Goal: Task Accomplishment & Management: Use online tool/utility

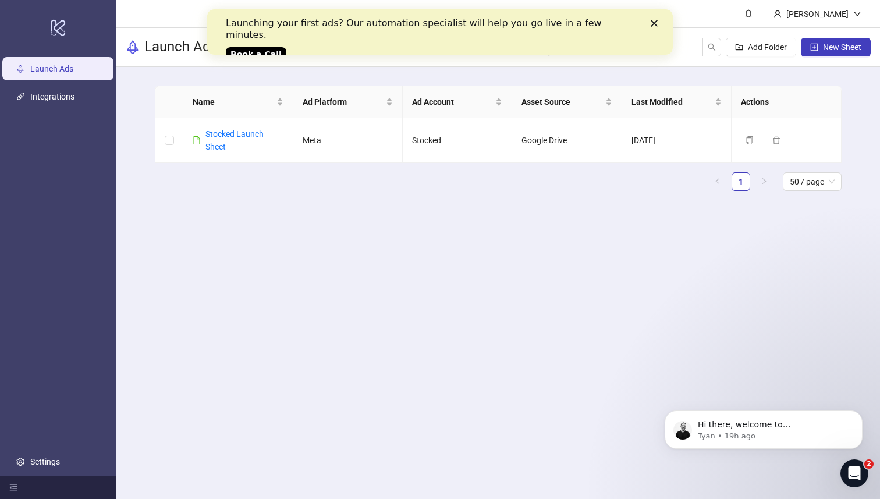
click at [655, 23] on polygon "Close" at bounding box center [654, 23] width 7 height 7
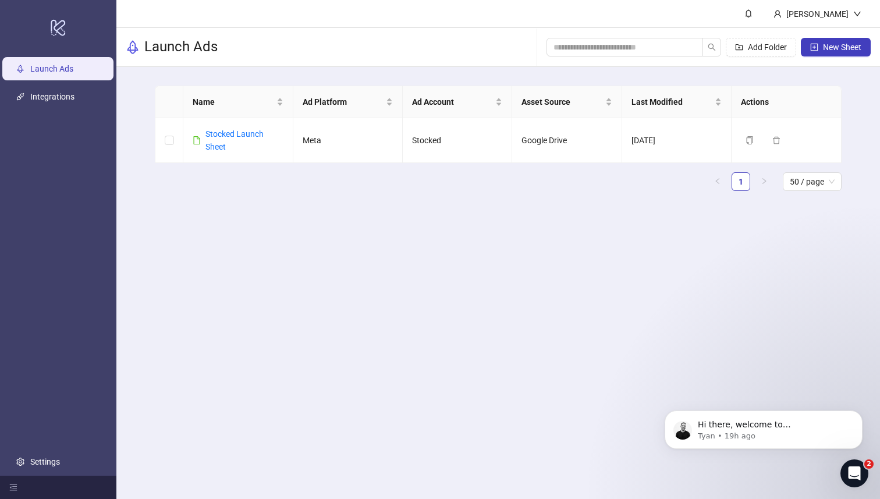
click at [53, 109] on ul "Launch Ads Integrations Settings" at bounding box center [58, 265] width 116 height 420
click at [53, 101] on link "Integrations" at bounding box center [52, 97] width 44 height 9
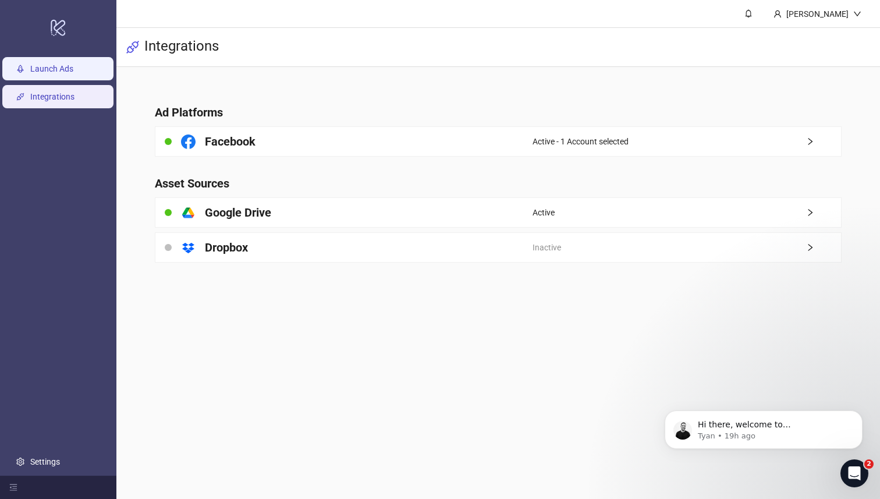
click at [56, 67] on link "Launch Ads" at bounding box center [51, 69] width 43 height 9
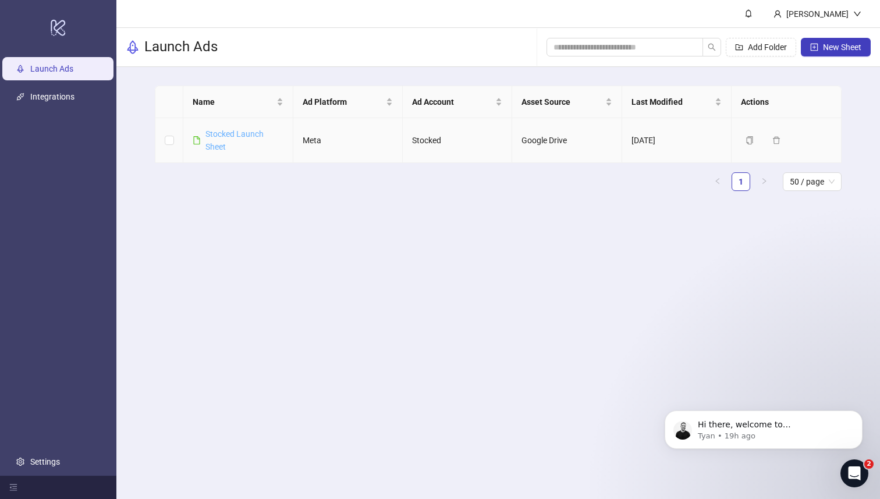
click at [212, 137] on link "Stocked Launch Sheet" at bounding box center [234, 140] width 58 height 22
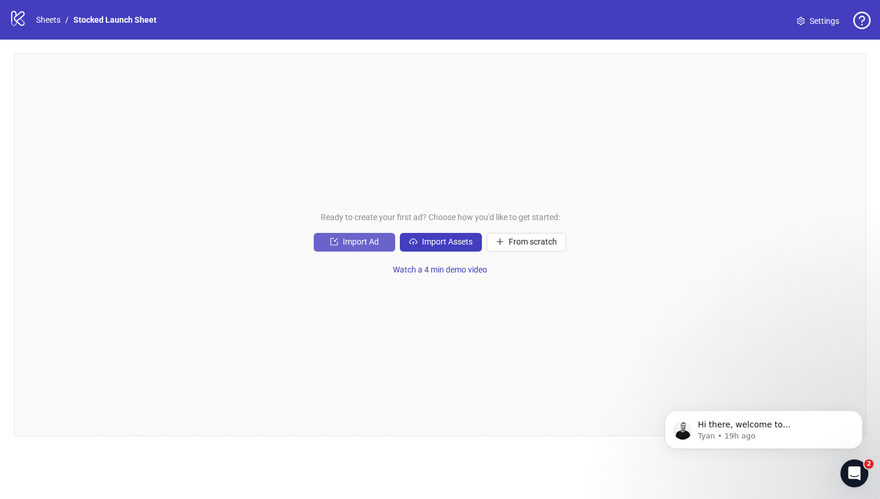
click at [370, 244] on span "Import Ad" at bounding box center [361, 241] width 36 height 9
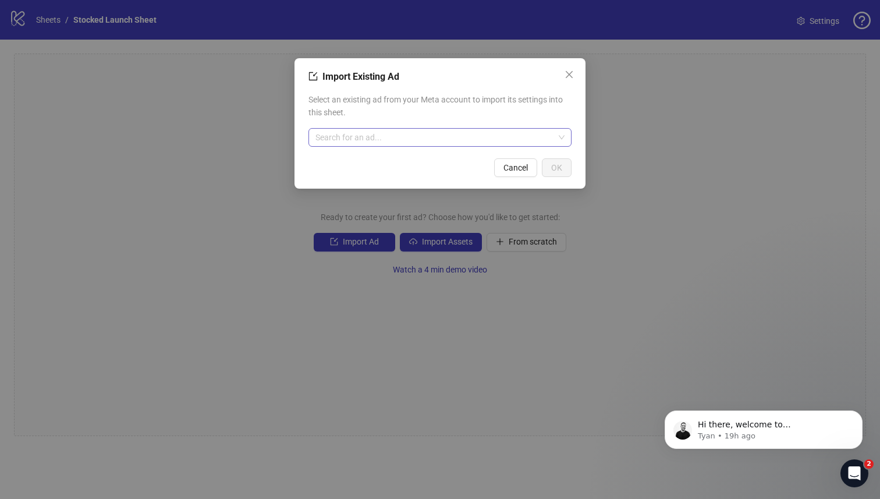
click at [512, 146] on div "Search for an ad..." at bounding box center [439, 137] width 263 height 19
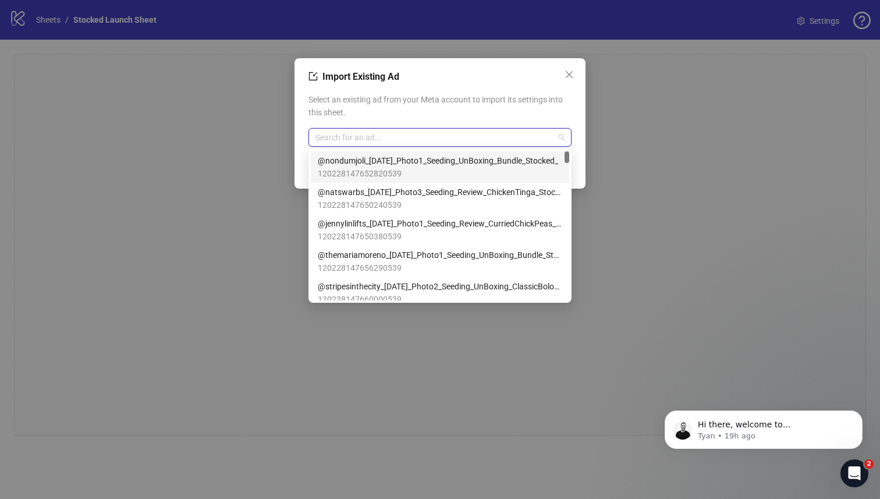
click at [508, 125] on div "Select an existing ad from your Meta account to import its settings into this s…" at bounding box center [439, 119] width 263 height 63
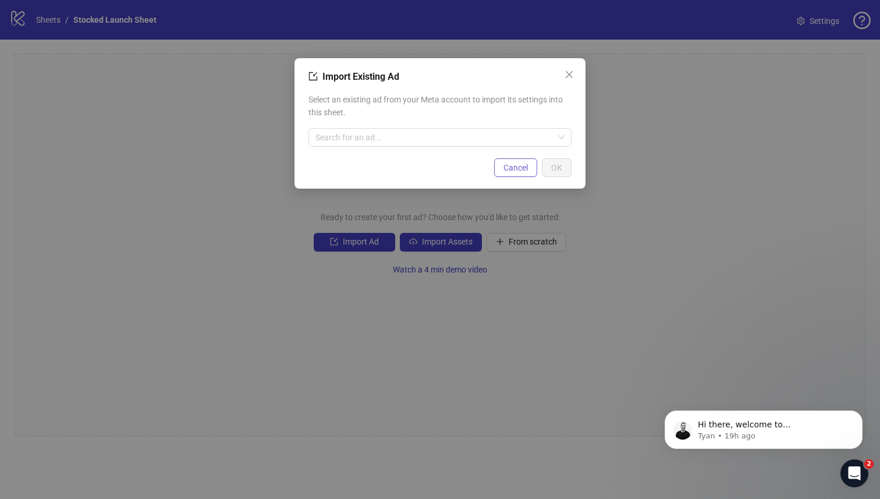
click at [525, 172] on span "Cancel" at bounding box center [515, 167] width 24 height 9
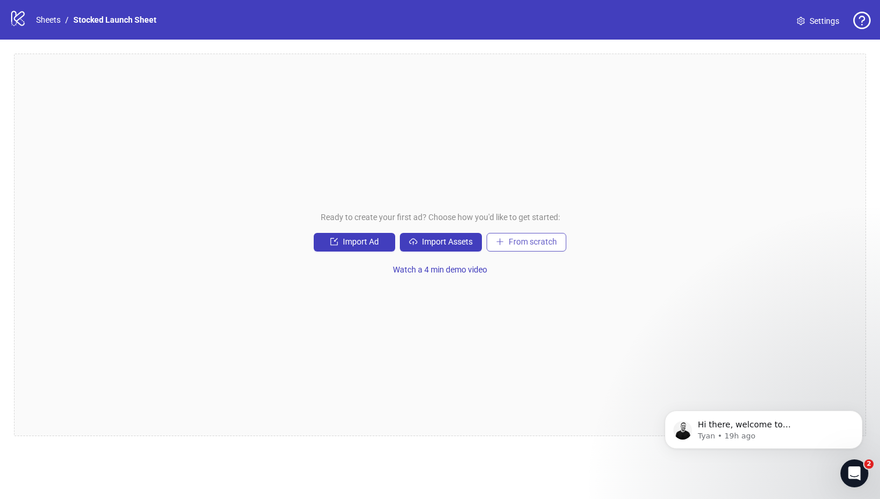
click at [517, 244] on span "From scratch" at bounding box center [533, 241] width 48 height 9
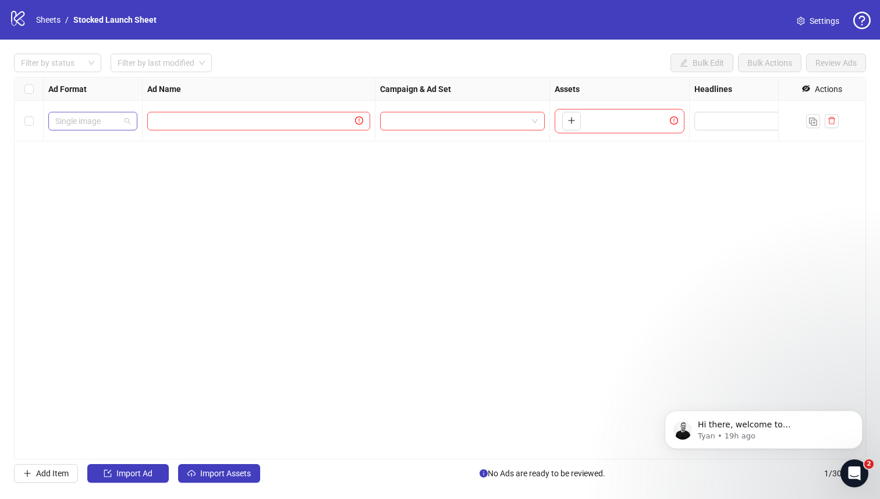
click at [120, 126] on span "Single image" at bounding box center [92, 120] width 75 height 17
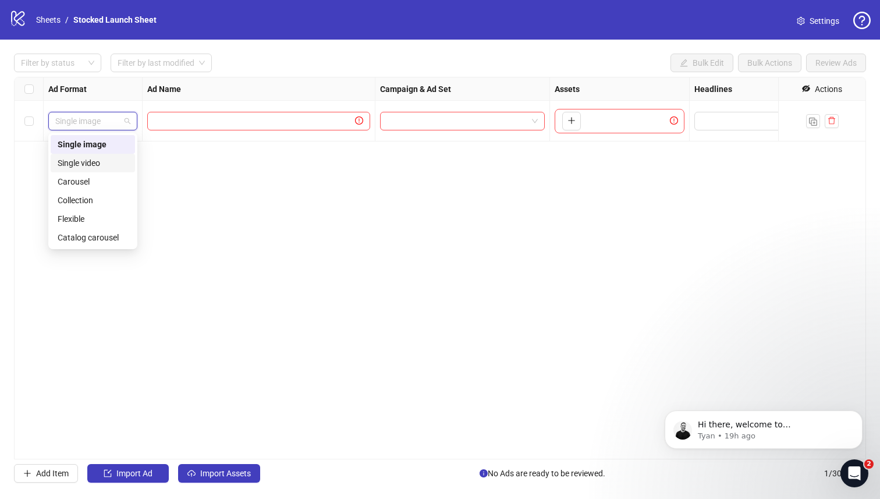
click at [108, 162] on div "Single video" at bounding box center [93, 163] width 70 height 13
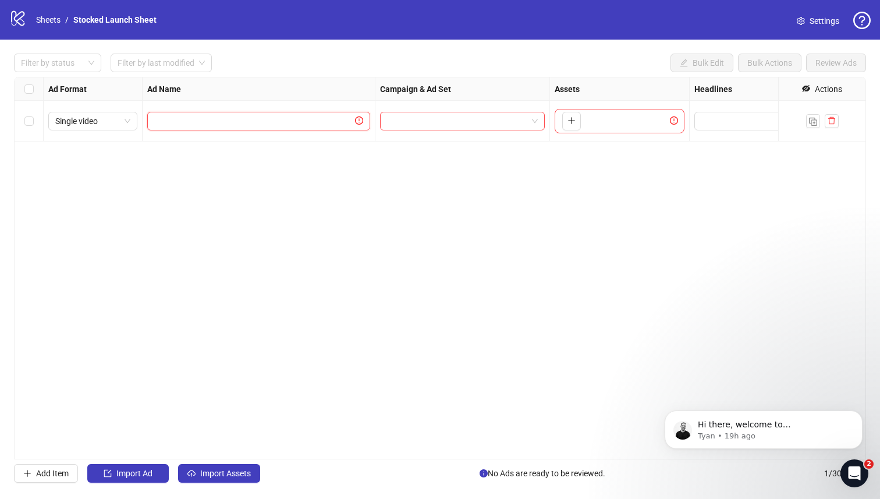
click at [282, 120] on input "text" at bounding box center [253, 121] width 198 height 13
drag, startPoint x: 459, startPoint y: 119, endPoint x: 565, endPoint y: 114, distance: 106.6
click at [459, 119] on input "search" at bounding box center [457, 120] width 140 height 17
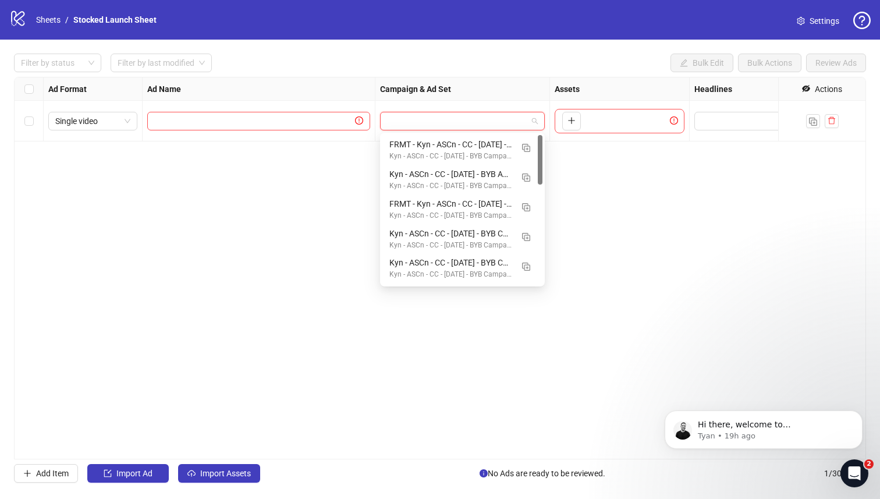
drag, startPoint x: 541, startPoint y: 256, endPoint x: 544, endPoint y: 146, distance: 109.5
click at [544, 146] on div "120215219616270539 120215219616260539 120215219422430539 FRMT - Kyn - ASCn - CC…" at bounding box center [462, 210] width 165 height 154
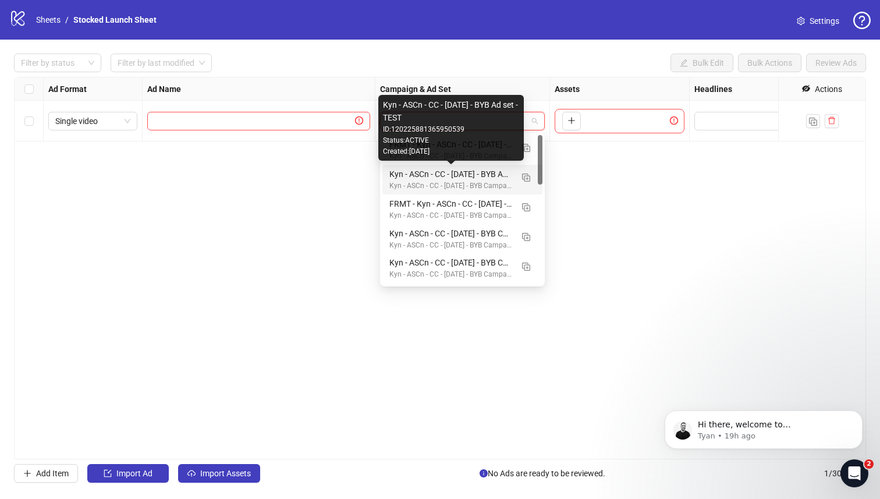
click at [678, 180] on div "Ad Format Ad Name Campaign & Ad Set Assets Headlines Primary Texts Descriptions…" at bounding box center [440, 268] width 852 height 382
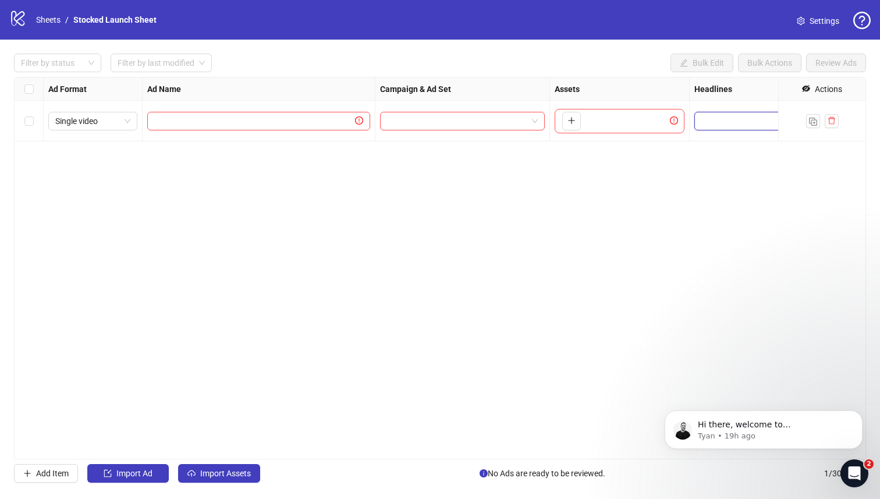
click at [747, 120] on input "Edit values" at bounding box center [775, 121] width 148 height 13
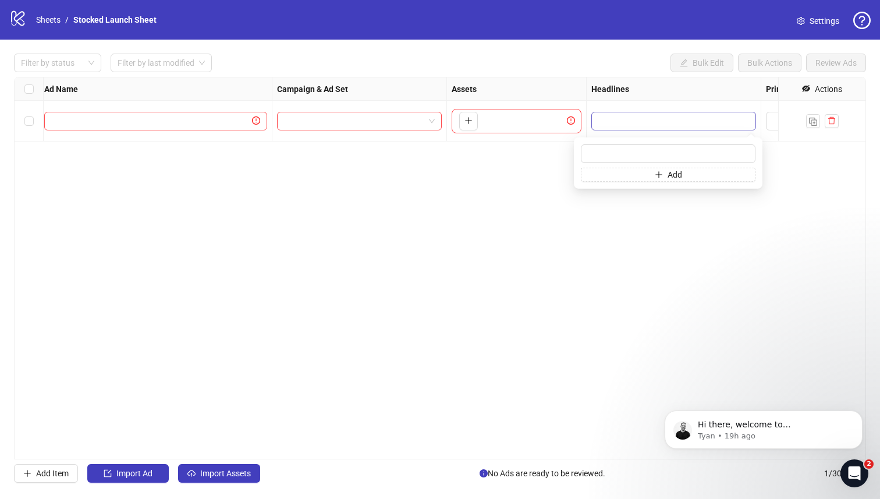
scroll to position [0, 186]
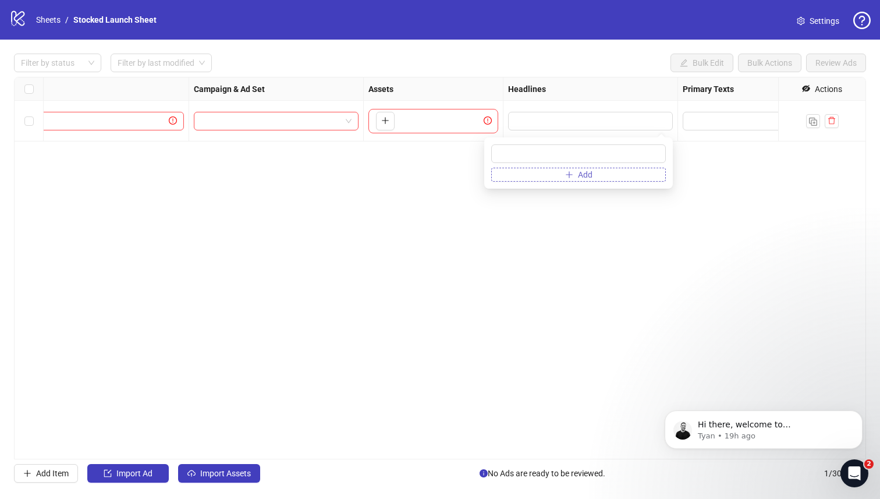
click at [617, 179] on button "Add" at bounding box center [578, 175] width 175 height 14
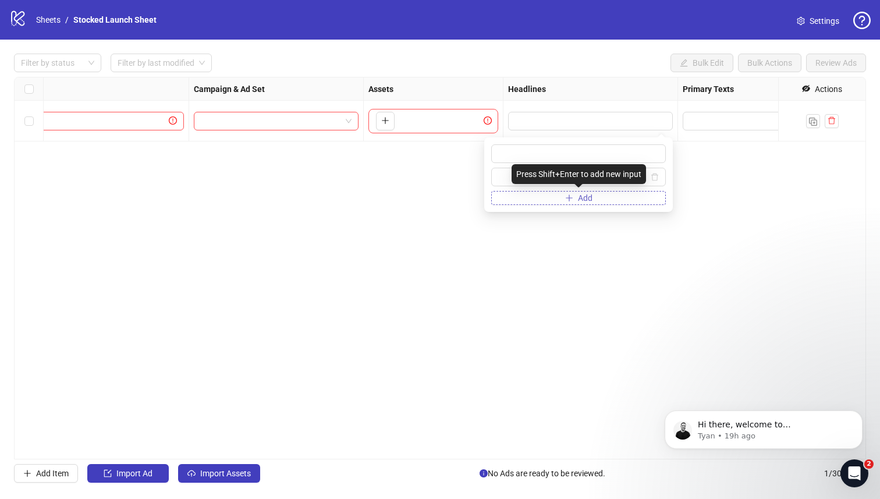
click at [605, 195] on button "Add" at bounding box center [578, 198] width 175 height 14
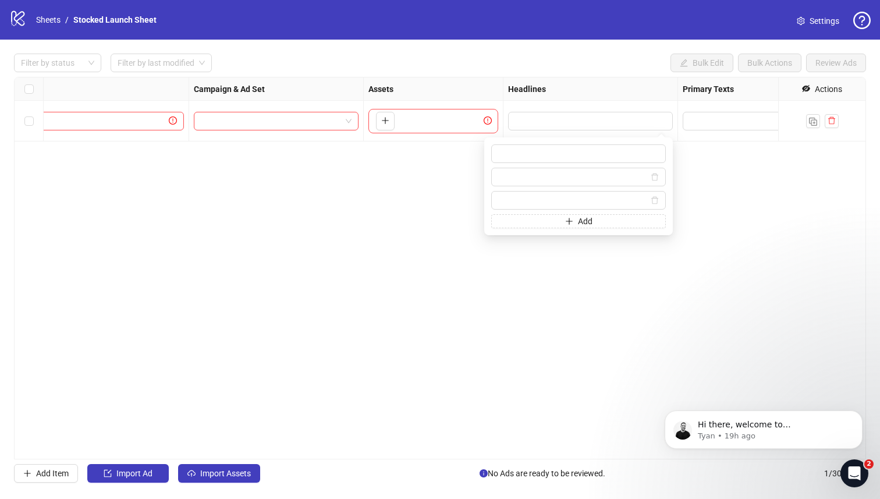
click at [586, 269] on div "Ad Format Ad Name Campaign & Ad Set Assets Headlines Primary Texts Descriptions…" at bounding box center [440, 268] width 852 height 382
click at [613, 127] on input "Edit values" at bounding box center [589, 121] width 148 height 13
click at [725, 110] on div at bounding box center [736, 121] width 116 height 41
click at [730, 119] on textarea "Edit values" at bounding box center [736, 121] width 107 height 19
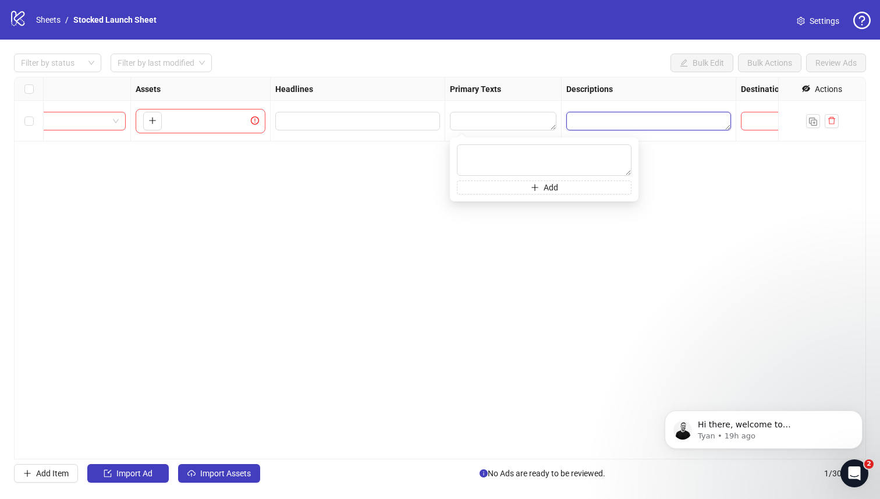
click at [698, 121] on textarea "Edit values" at bounding box center [648, 121] width 165 height 19
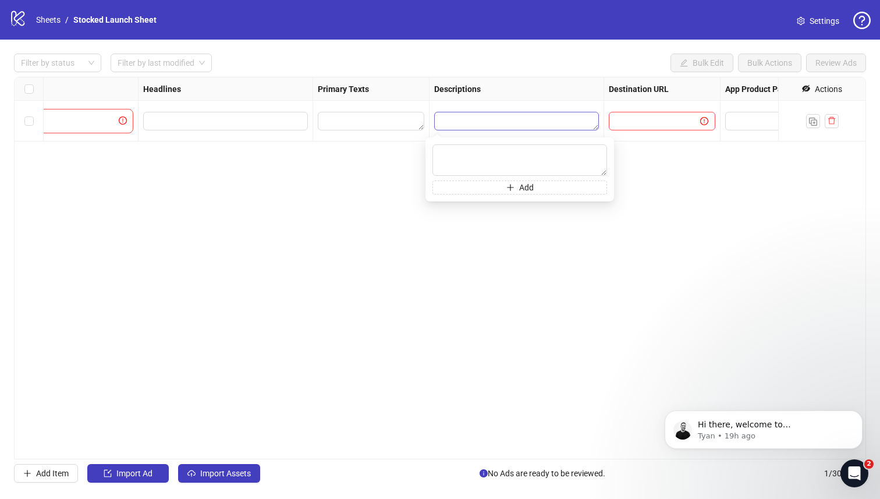
scroll to position [0, 582]
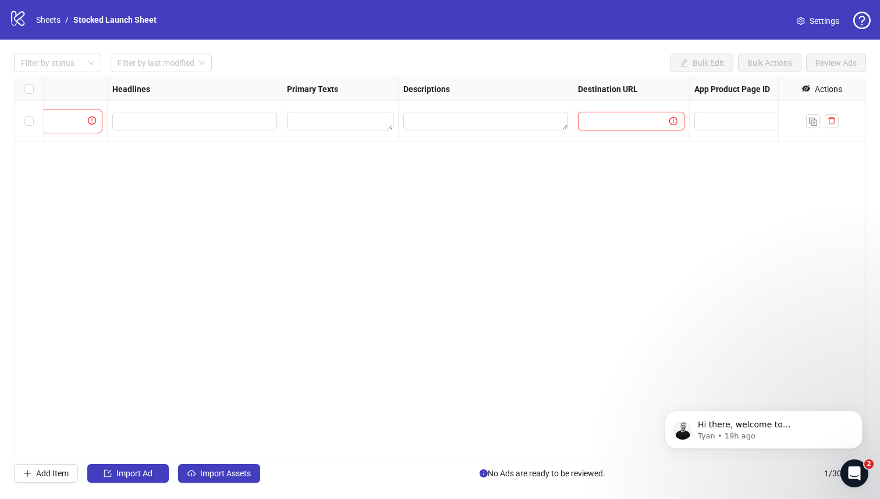
click at [639, 121] on input "text" at bounding box center [619, 121] width 68 height 13
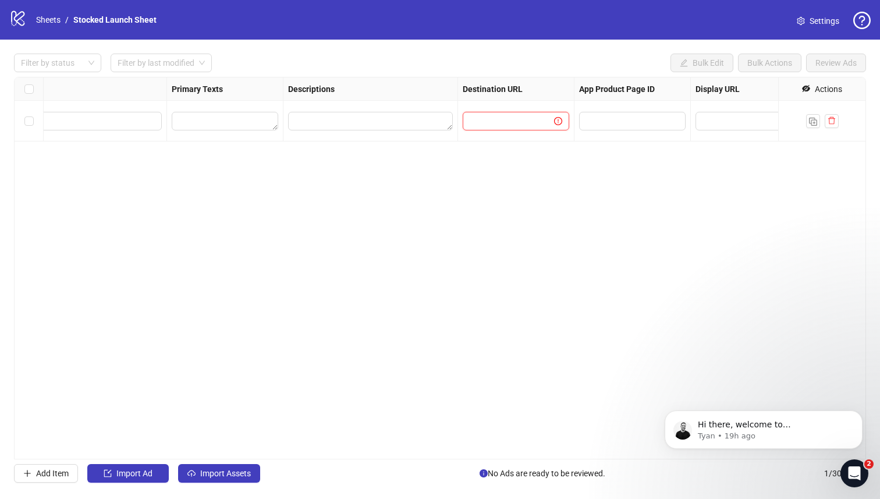
scroll to position [0, 698]
click at [630, 122] on input "text" at bounding box center [623, 121] width 76 height 13
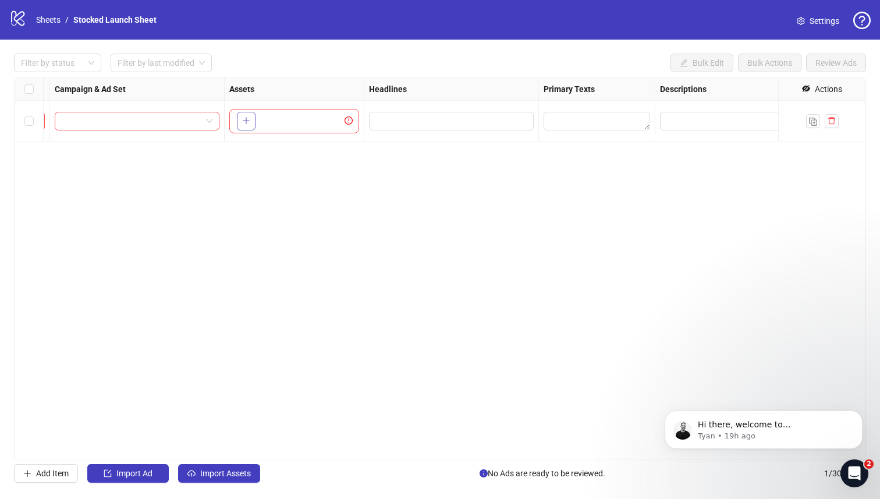
scroll to position [0, 303]
click at [266, 123] on icon "plus" at bounding box center [269, 120] width 8 height 8
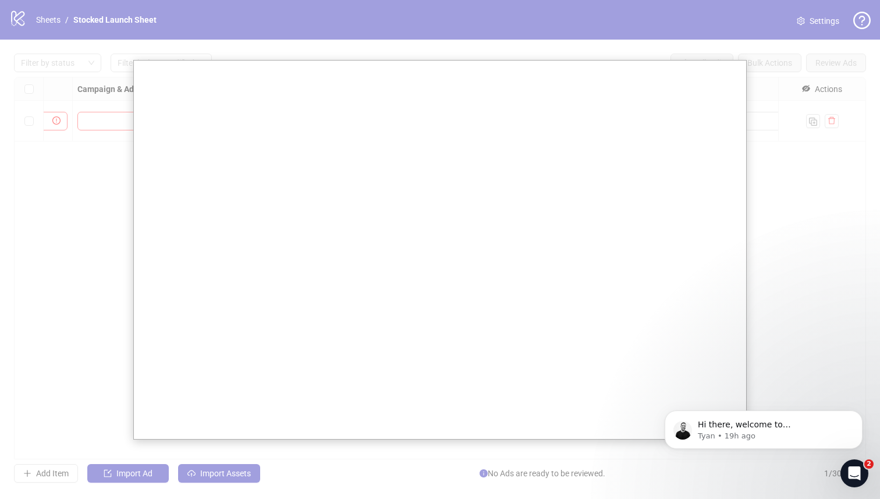
click at [759, 162] on div at bounding box center [440, 249] width 880 height 499
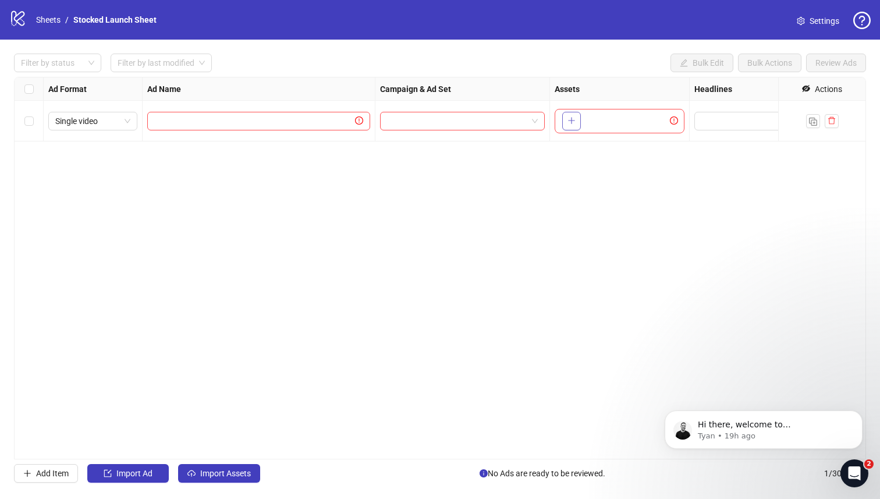
click at [571, 123] on icon "plus" at bounding box center [572, 120] width 8 height 8
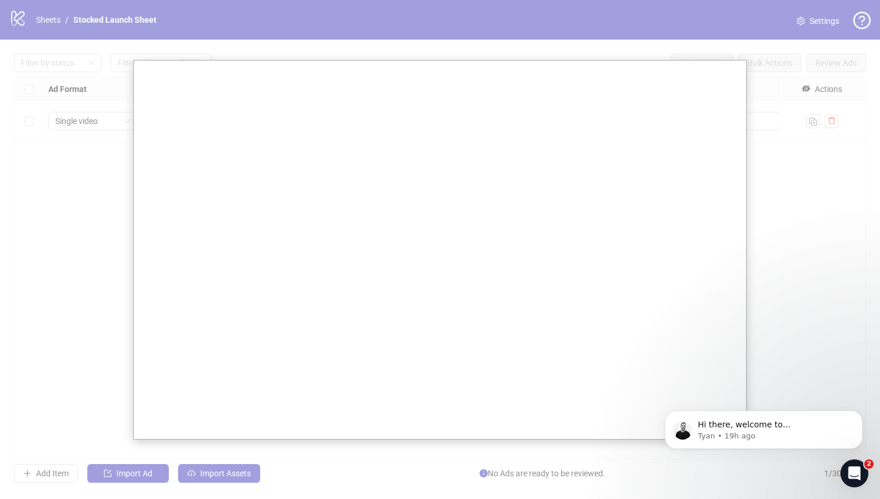
click at [36, 205] on div at bounding box center [440, 249] width 880 height 499
drag, startPoint x: 37, startPoint y: 30, endPoint x: 34, endPoint y: 0, distance: 30.4
click at [37, 30] on div at bounding box center [440, 249] width 880 height 499
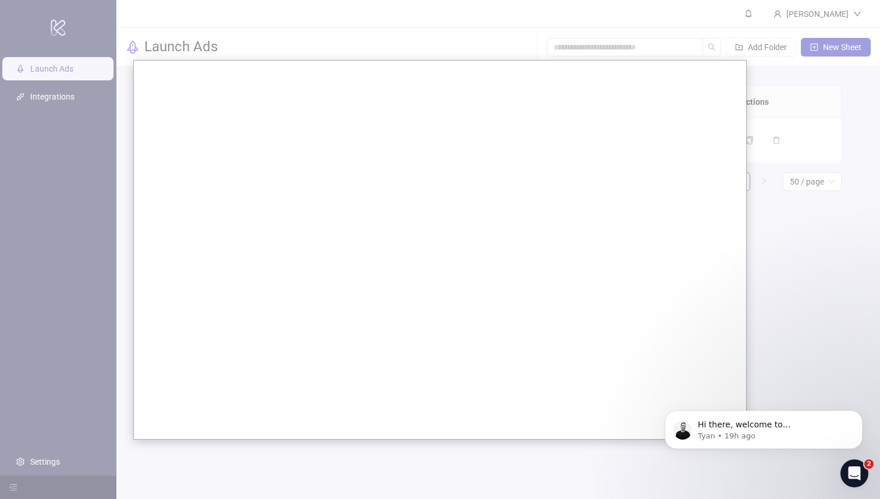
click at [847, 474] on icon "Open Intercom Messenger" at bounding box center [854, 473] width 19 height 19
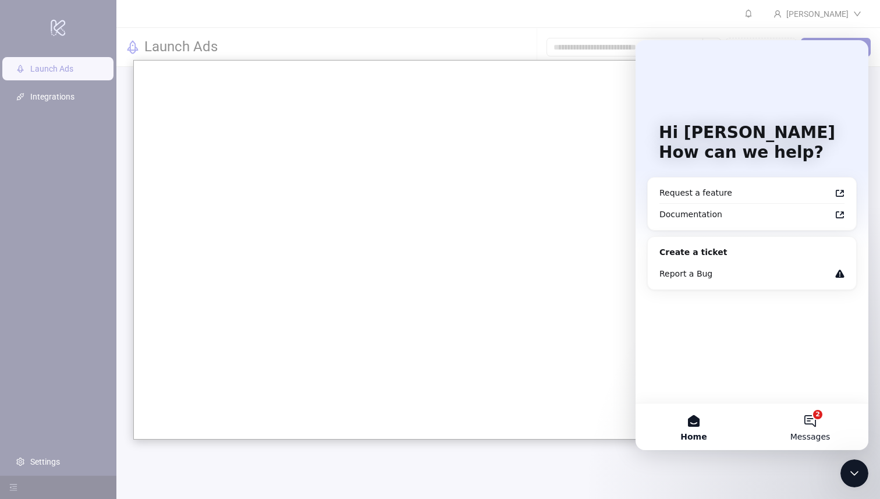
drag, startPoint x: 803, startPoint y: 410, endPoint x: 809, endPoint y: 417, distance: 9.9
click at [809, 417] on button "2 Messages" at bounding box center [810, 426] width 116 height 47
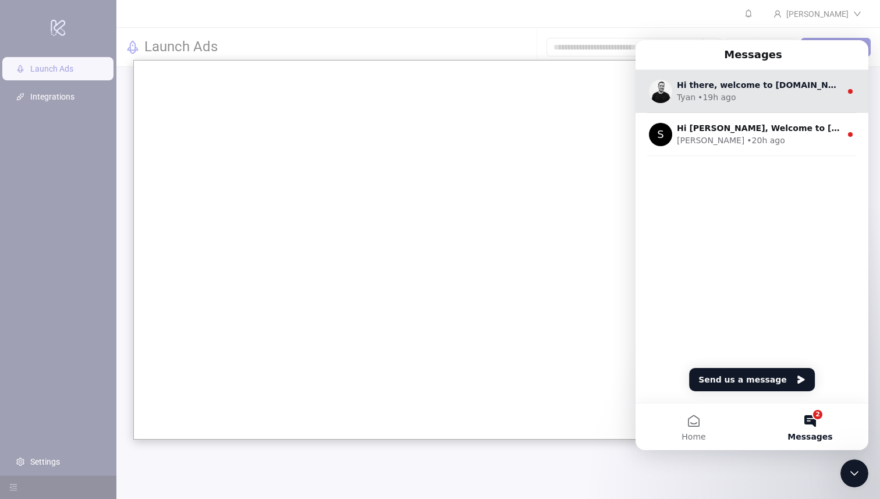
click at [747, 93] on div "Tyan • 19h ago" at bounding box center [759, 97] width 164 height 12
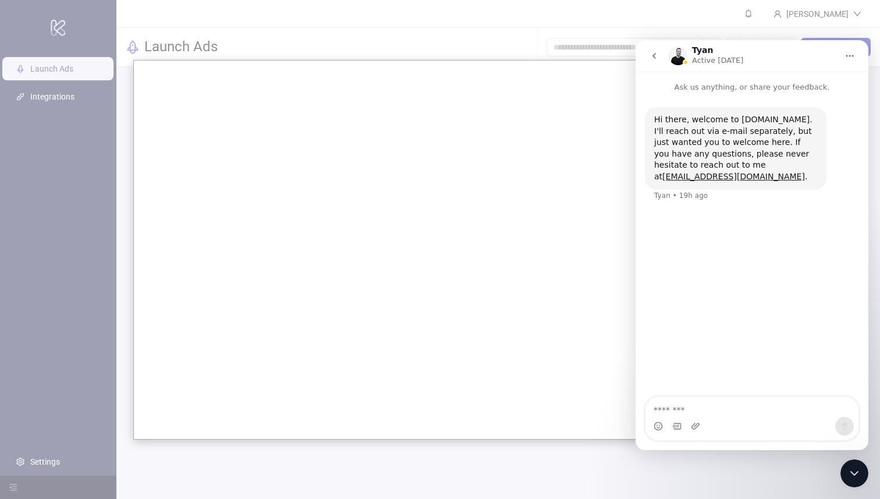
click at [743, 410] on textarea "Message…" at bounding box center [752, 407] width 213 height 20
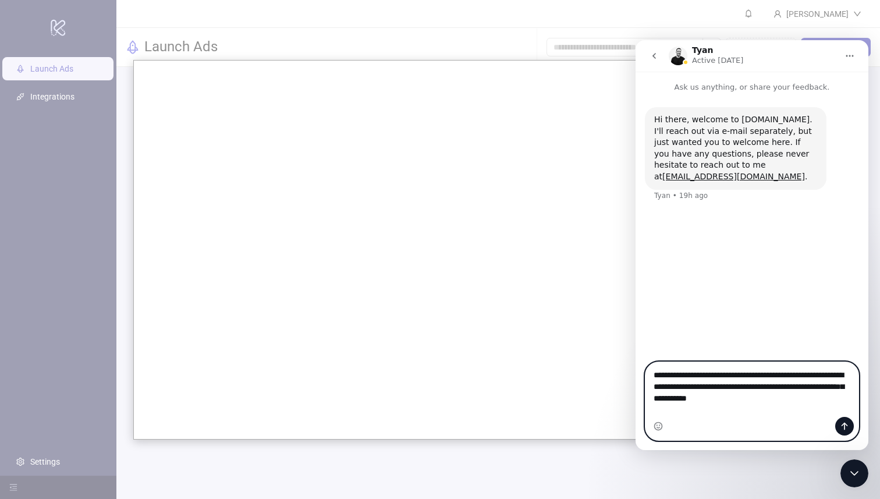
click at [817, 405] on textarea "**********" at bounding box center [752, 383] width 213 height 43
paste textarea "**********"
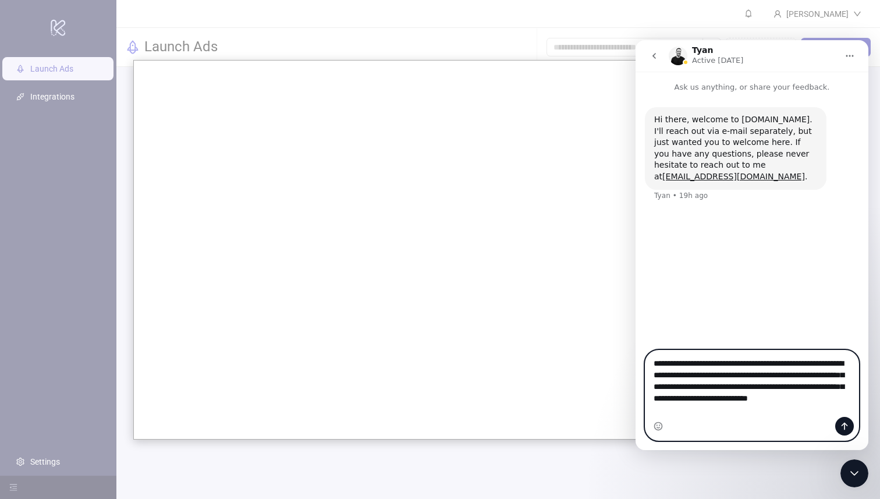
type textarea "**********"
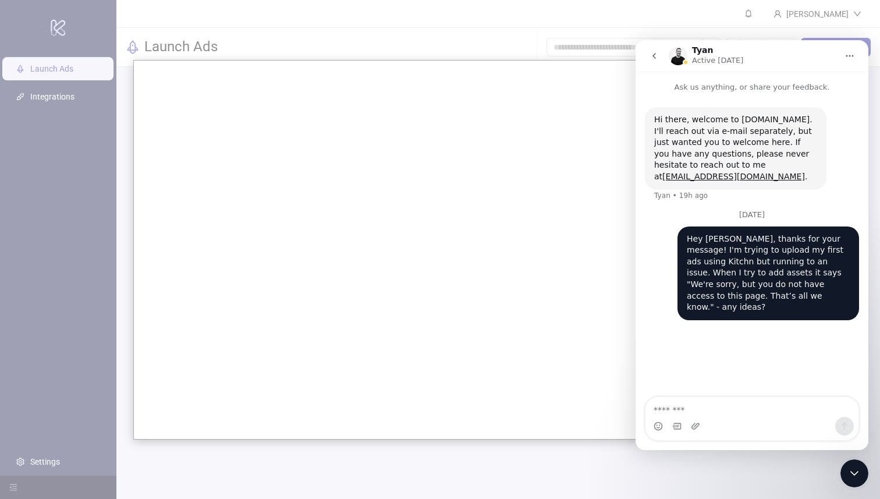
click at [657, 58] on icon "go back" at bounding box center [654, 55] width 9 height 9
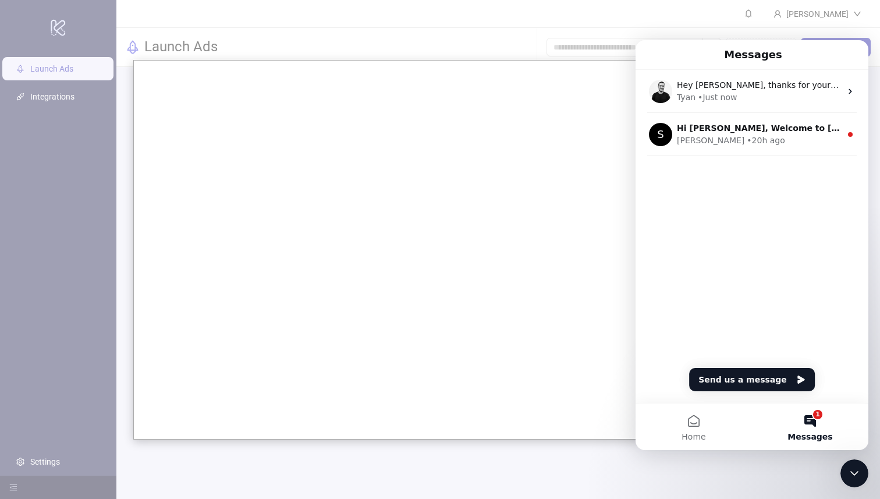
drag, startPoint x: 853, startPoint y: 471, endPoint x: 1603, endPoint y: 544, distance: 753.8
click at [853, 471] on icon "Close Intercom Messenger" at bounding box center [854, 473] width 14 height 14
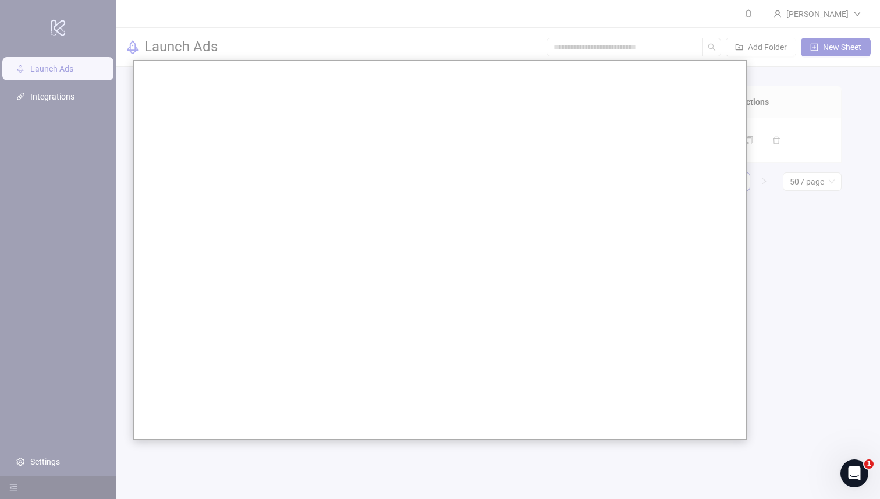
click at [786, 116] on div at bounding box center [440, 249] width 880 height 499
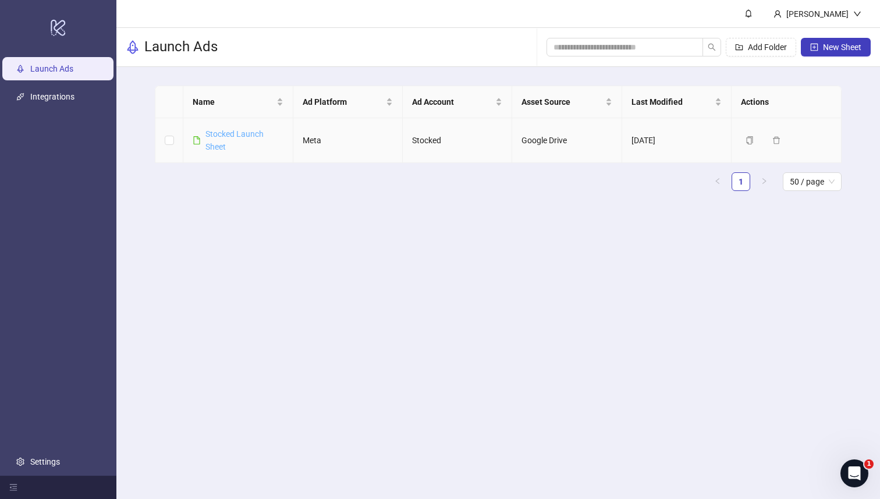
click at [228, 132] on link "Stocked Launch Sheet" at bounding box center [234, 140] width 58 height 22
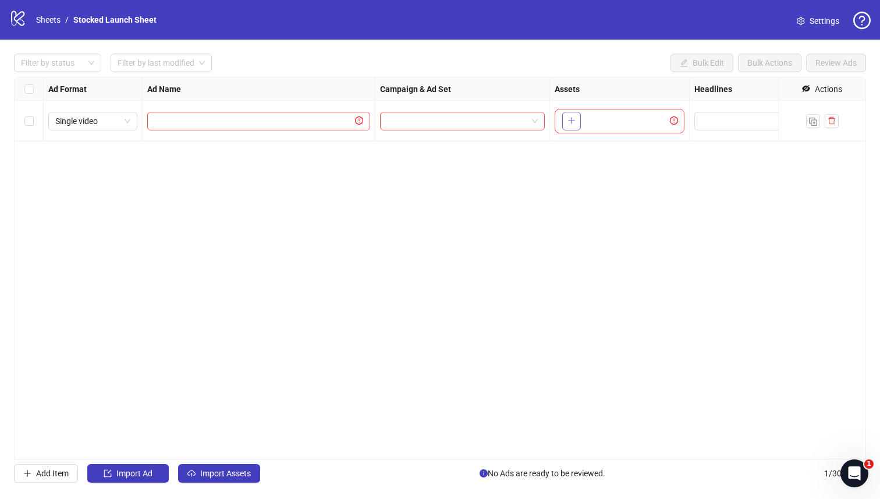
click at [573, 116] on span "button" at bounding box center [572, 120] width 8 height 9
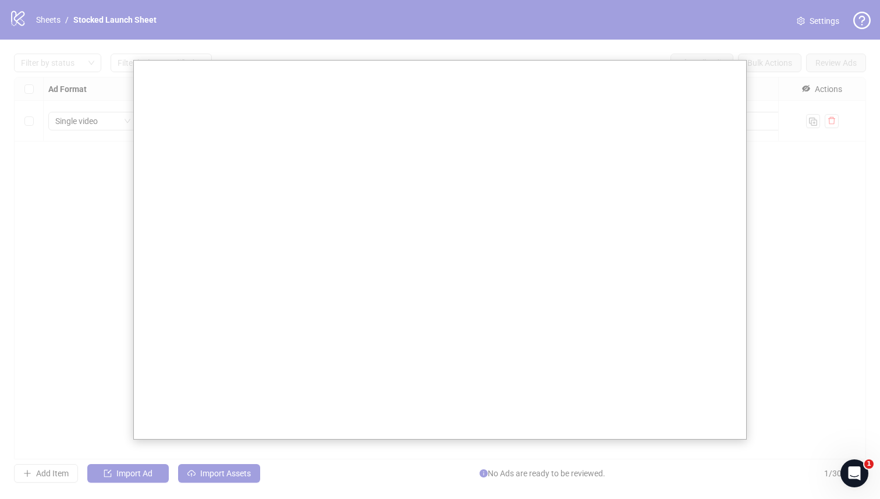
drag, startPoint x: 852, startPoint y: 202, endPoint x: 804, endPoint y: 204, distance: 47.2
click at [851, 203] on div at bounding box center [440, 249] width 880 height 499
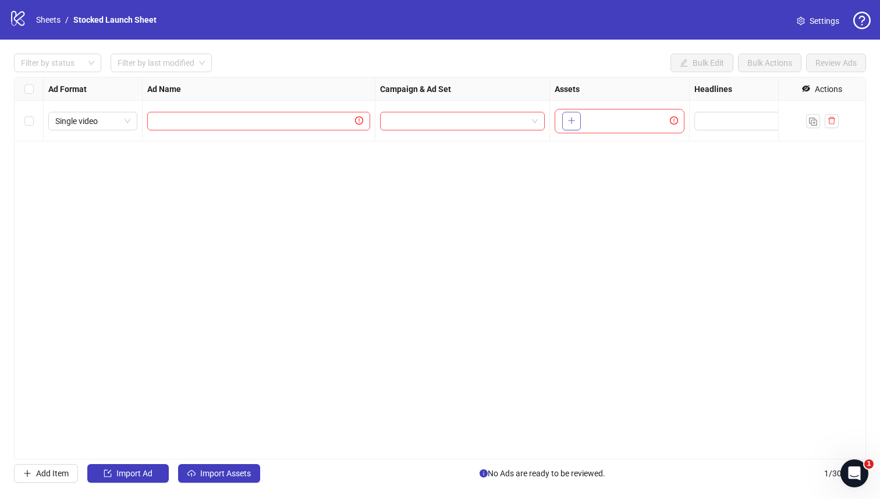
click at [570, 115] on button "button" at bounding box center [571, 121] width 19 height 19
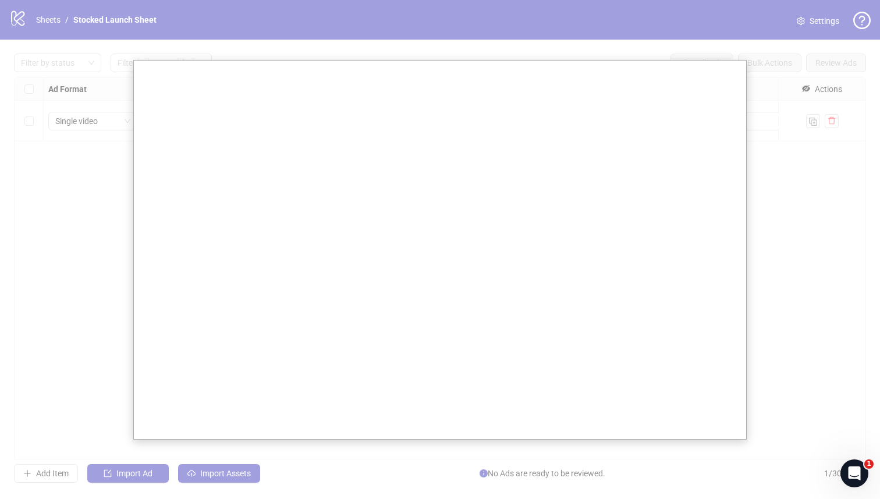
click at [105, 143] on div at bounding box center [440, 249] width 880 height 499
click at [104, 147] on div at bounding box center [440, 249] width 880 height 499
click at [9, 14] on div at bounding box center [440, 249] width 880 height 499
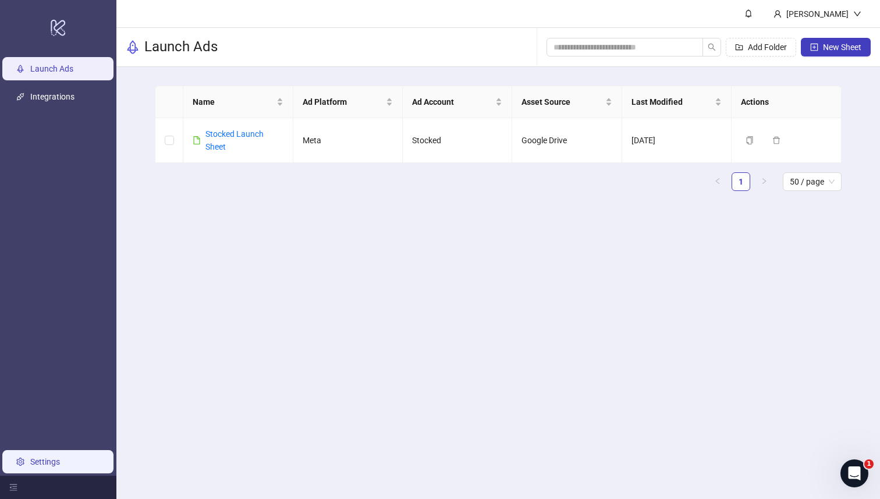
click at [55, 463] on link "Settings" at bounding box center [45, 461] width 30 height 9
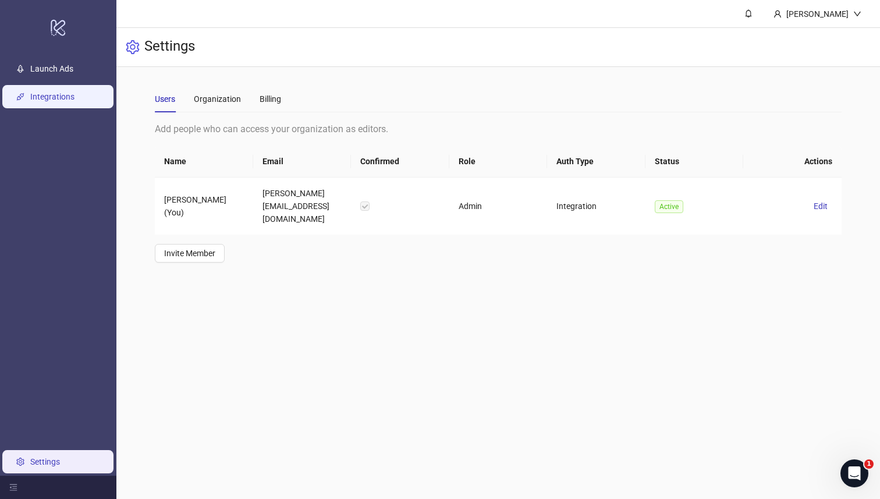
click at [72, 102] on link "Integrations" at bounding box center [52, 97] width 44 height 9
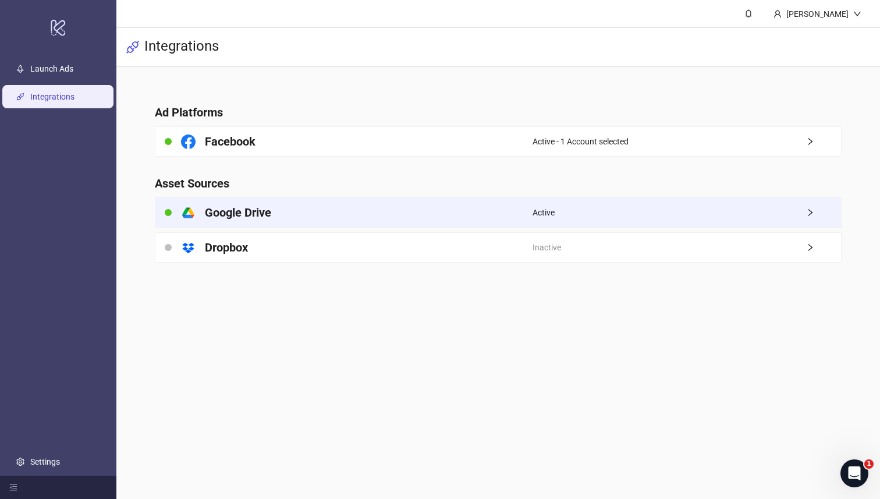
click at [381, 216] on div "platform/google_drive Google Drive" at bounding box center [343, 212] width 377 height 29
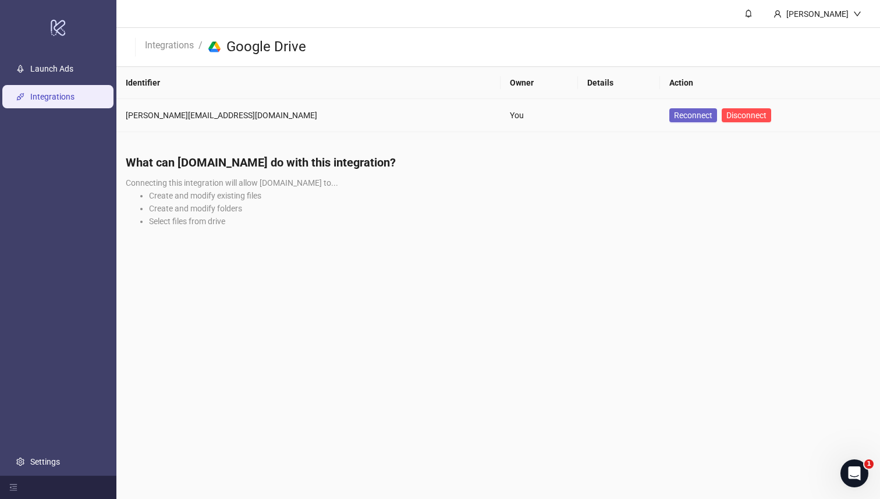
click at [674, 115] on span "Reconnect" at bounding box center [693, 115] width 38 height 9
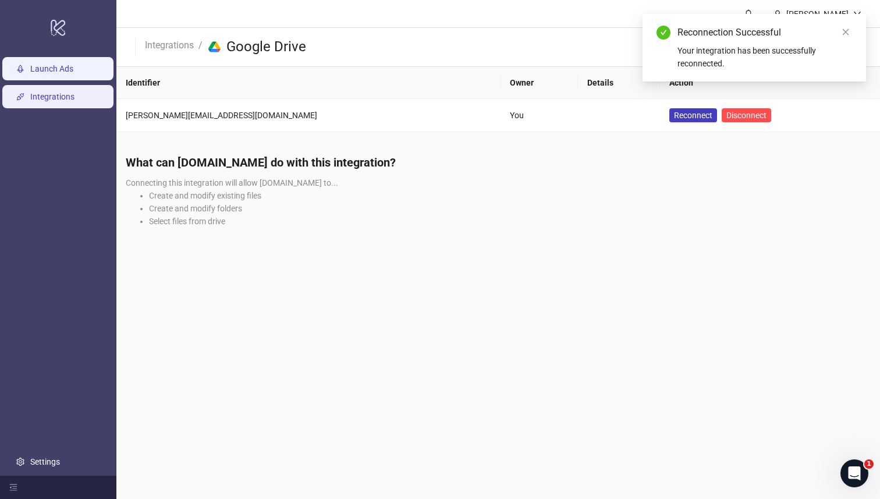
click at [51, 65] on link "Launch Ads" at bounding box center [51, 69] width 43 height 9
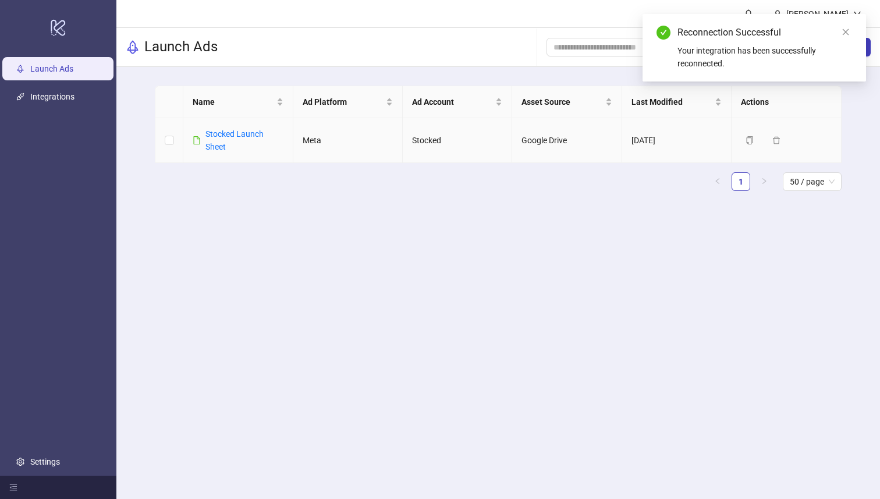
drag, startPoint x: 601, startPoint y: 139, endPoint x: 589, endPoint y: 140, distance: 11.7
click at [601, 139] on td "Google Drive" at bounding box center [566, 140] width 109 height 45
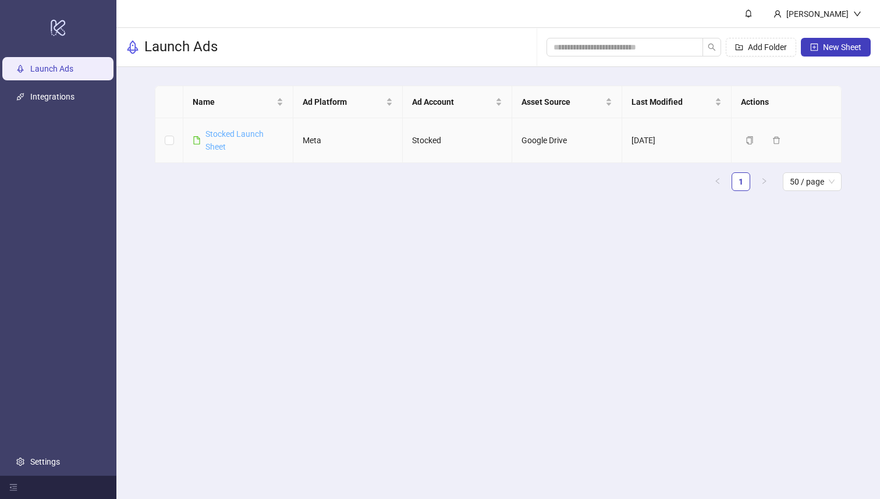
click at [225, 134] on link "Stocked Launch Sheet" at bounding box center [234, 140] width 58 height 22
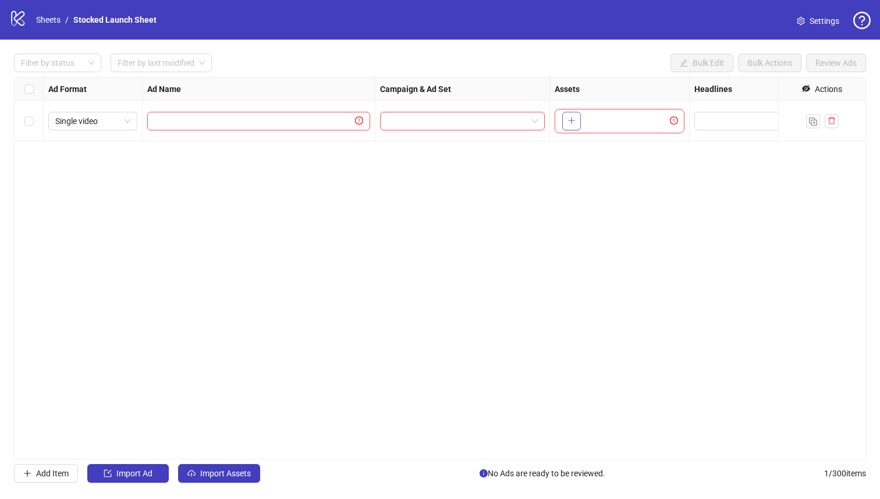
click at [572, 120] on icon "plus" at bounding box center [571, 121] width 1 height 6
click at [76, 67] on div at bounding box center [51, 63] width 70 height 16
click at [75, 65] on div at bounding box center [51, 63] width 70 height 16
click at [133, 63] on input "search" at bounding box center [156, 62] width 77 height 17
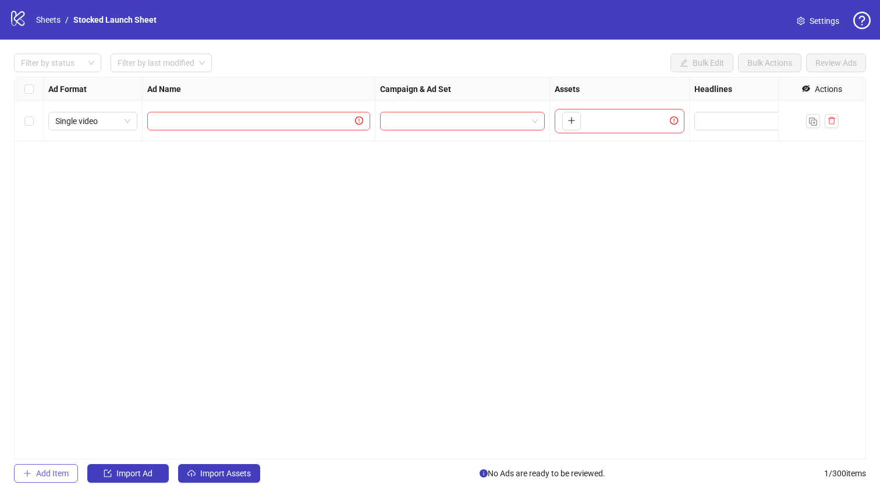
click at [61, 473] on span "Add Item" at bounding box center [52, 473] width 33 height 9
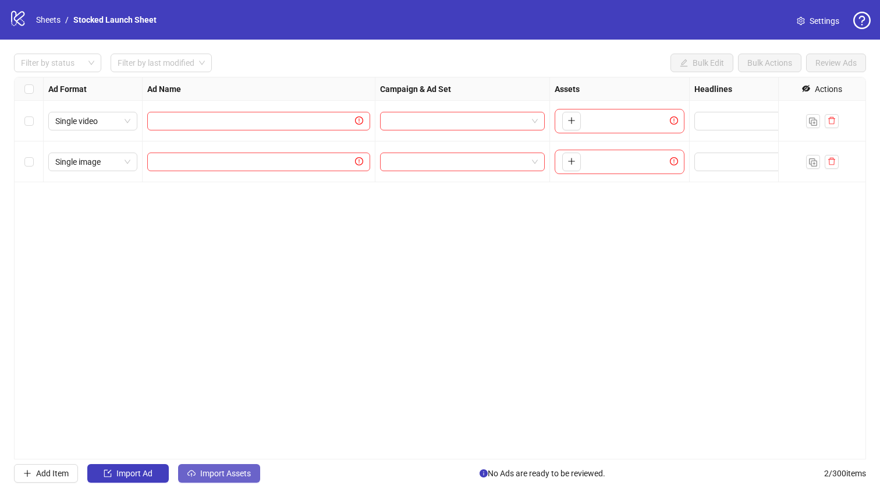
click at [232, 469] on span "Import Assets" at bounding box center [225, 473] width 51 height 9
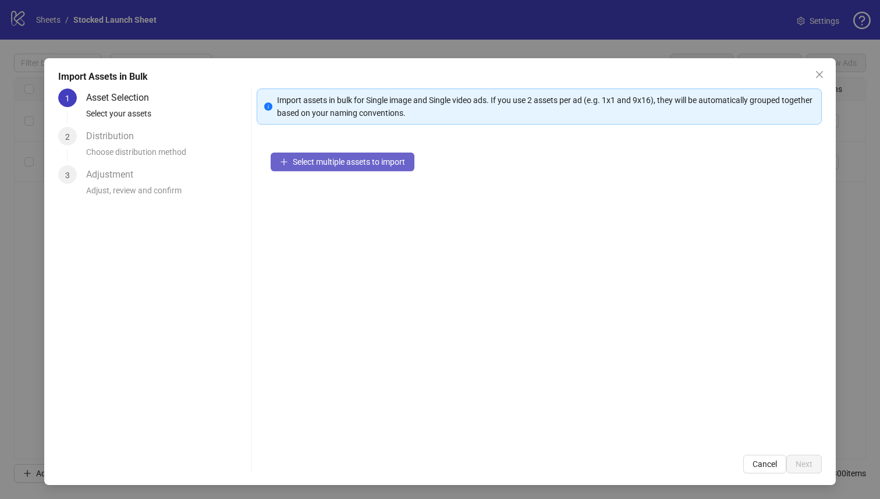
click at [335, 165] on span "Select multiple assets to import" at bounding box center [349, 161] width 112 height 9
click at [364, 167] on button "Select multiple assets to import" at bounding box center [343, 162] width 144 height 19
click at [764, 465] on span "Cancel" at bounding box center [765, 463] width 24 height 9
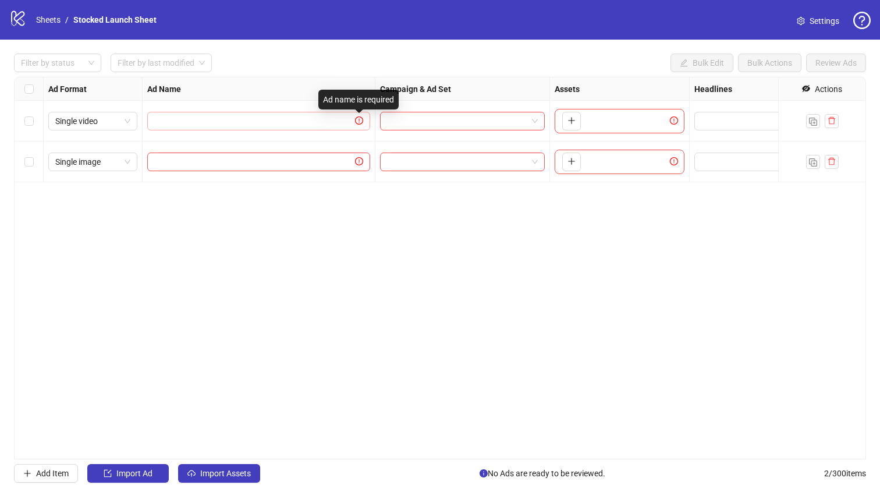
click at [359, 123] on icon "exclamation-circle" at bounding box center [359, 120] width 8 height 8
click at [339, 123] on input "text" at bounding box center [253, 121] width 198 height 13
click at [575, 123] on icon "plus" at bounding box center [572, 120] width 8 height 8
click at [215, 480] on button "Import Assets" at bounding box center [219, 473] width 82 height 19
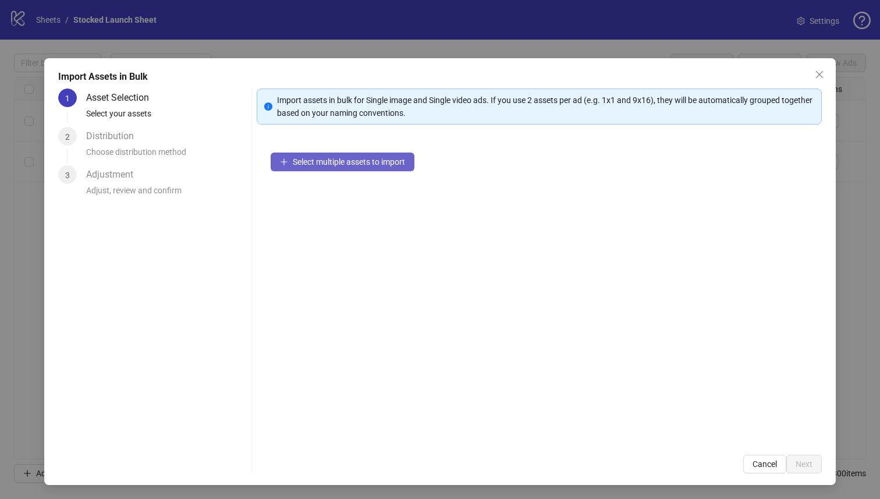
click at [328, 162] on span "Select multiple assets to import" at bounding box center [349, 161] width 112 height 9
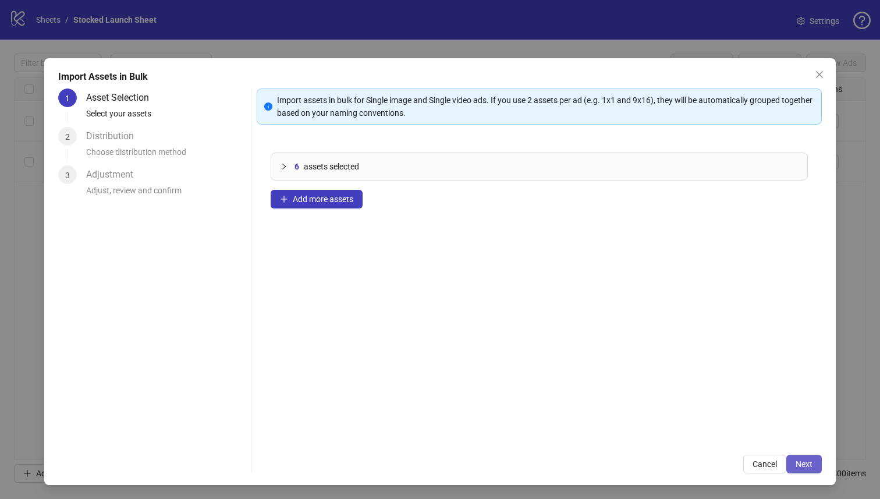
click at [807, 464] on span "Next" at bounding box center [804, 463] width 17 height 9
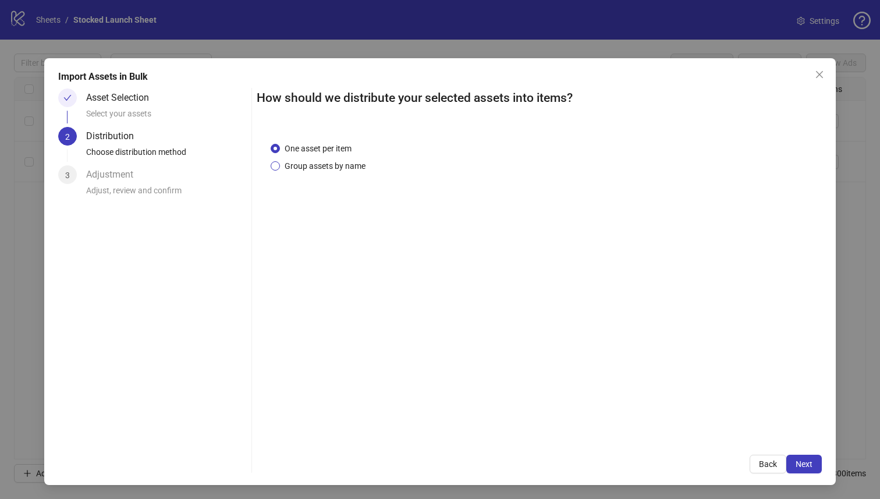
click at [313, 165] on span "Group assets by name" at bounding box center [325, 165] width 90 height 13
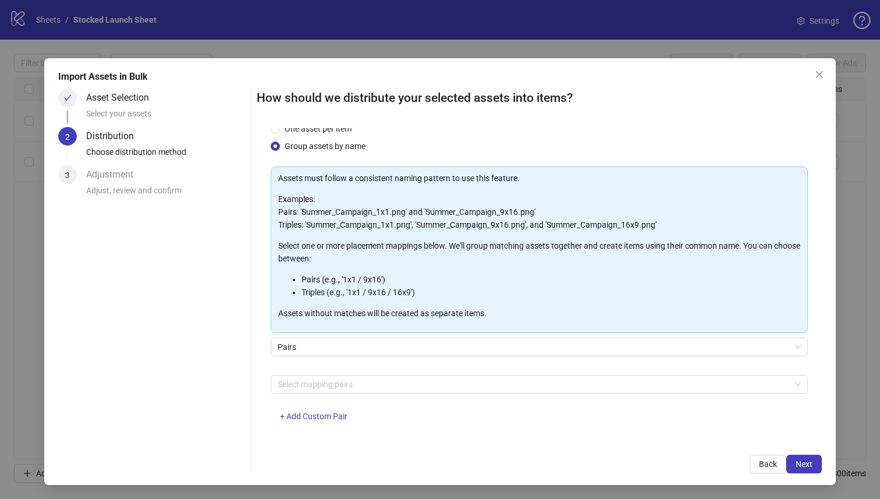
scroll to position [28, 0]
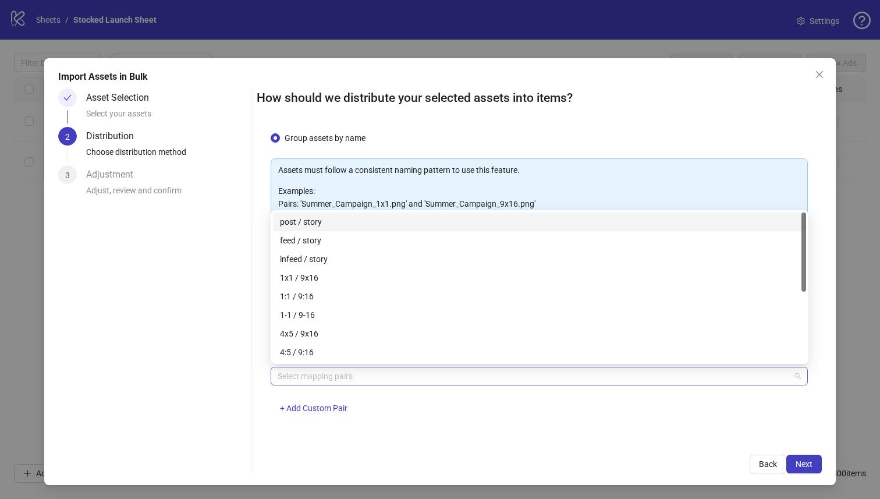
click at [359, 380] on div at bounding box center [533, 376] width 521 height 16
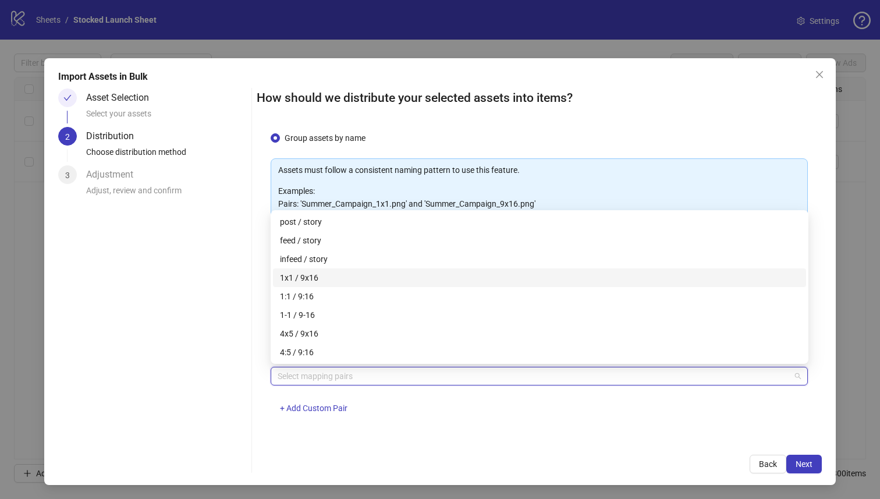
click at [350, 278] on div "1x1 / 9x16" at bounding box center [539, 277] width 519 height 13
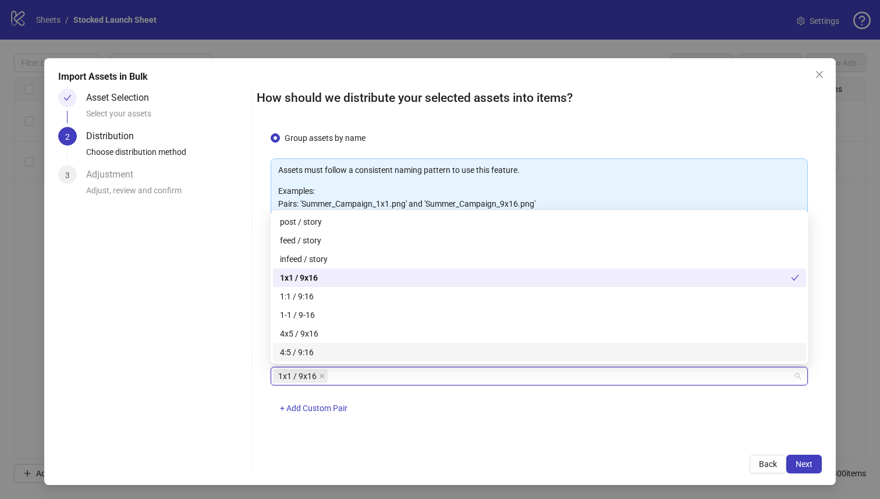
click at [538, 428] on div "One asset per item Group assets by name Assets must follow a consistent naming …" at bounding box center [540, 284] width 566 height 313
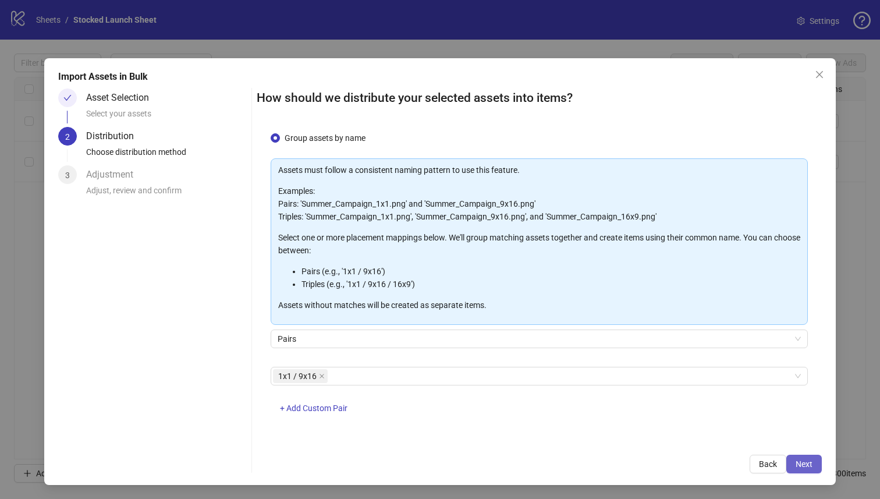
click at [809, 462] on span "Next" at bounding box center [804, 463] width 17 height 9
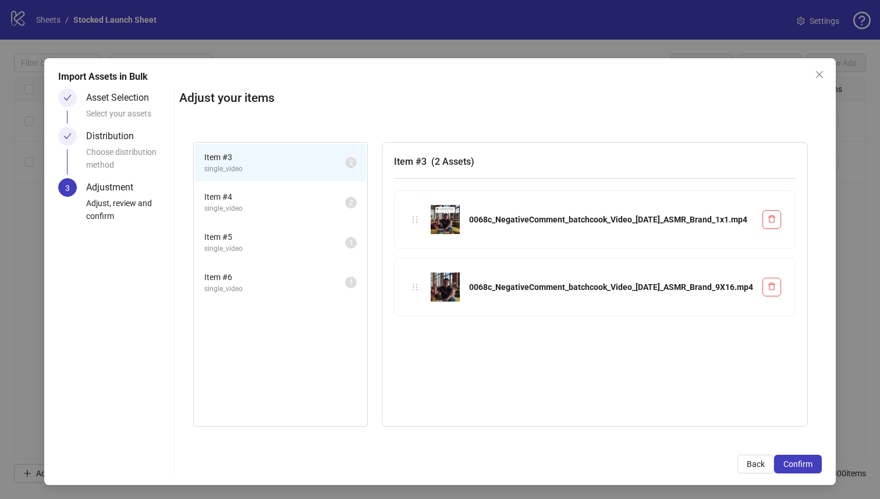
click at [345, 196] on span "Item # 4" at bounding box center [274, 196] width 141 height 13
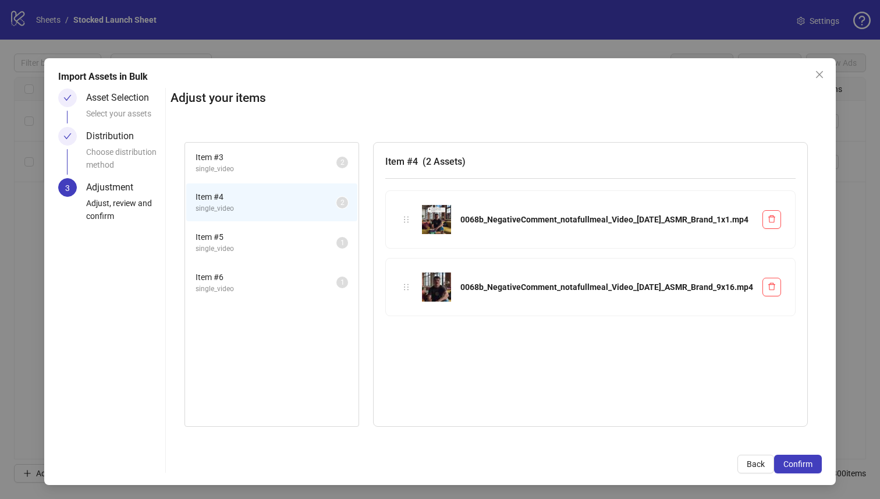
click at [336, 241] on span "Item # 5" at bounding box center [266, 236] width 141 height 13
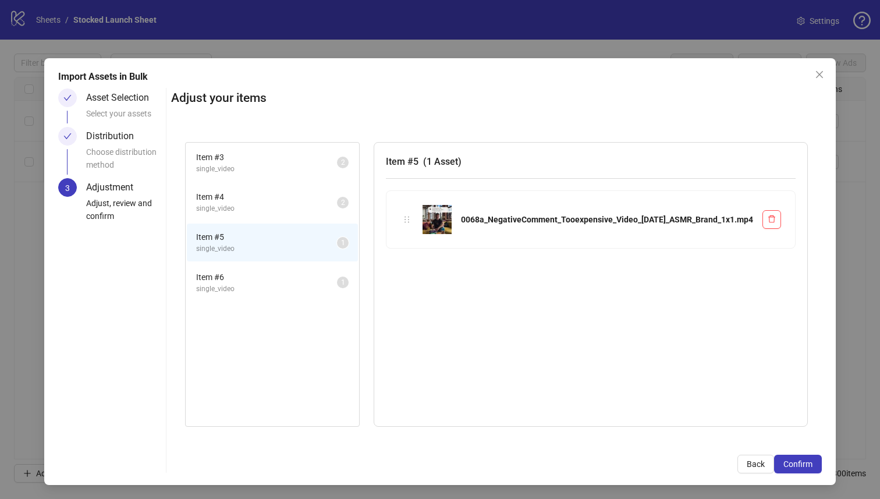
click at [337, 285] on span "single_video" at bounding box center [266, 288] width 141 height 11
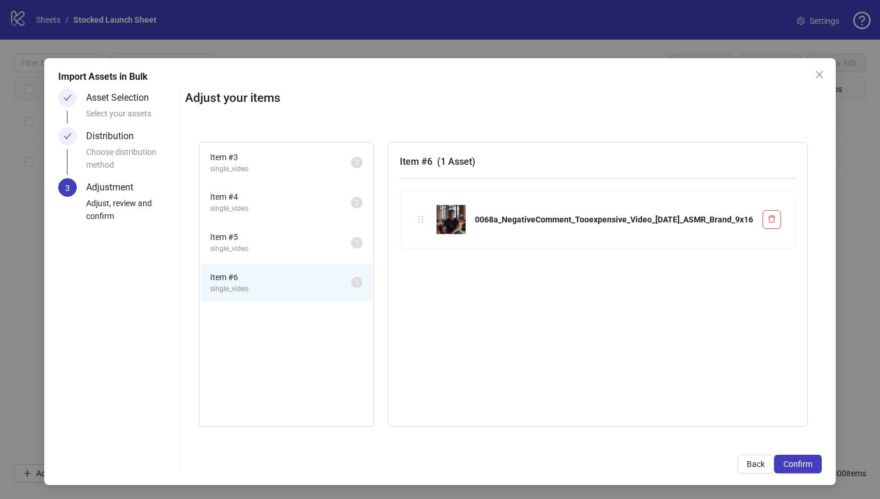
click at [351, 250] on span "single_video" at bounding box center [280, 248] width 141 height 11
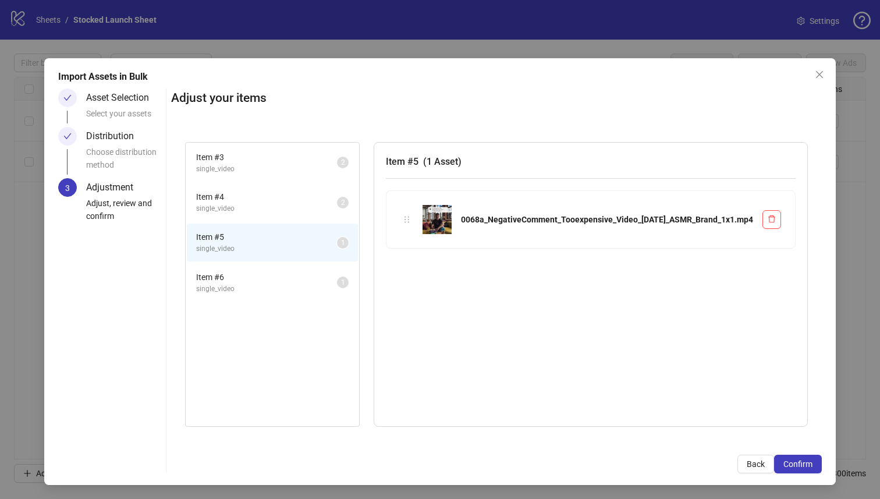
click at [337, 293] on span "single_video" at bounding box center [266, 288] width 141 height 11
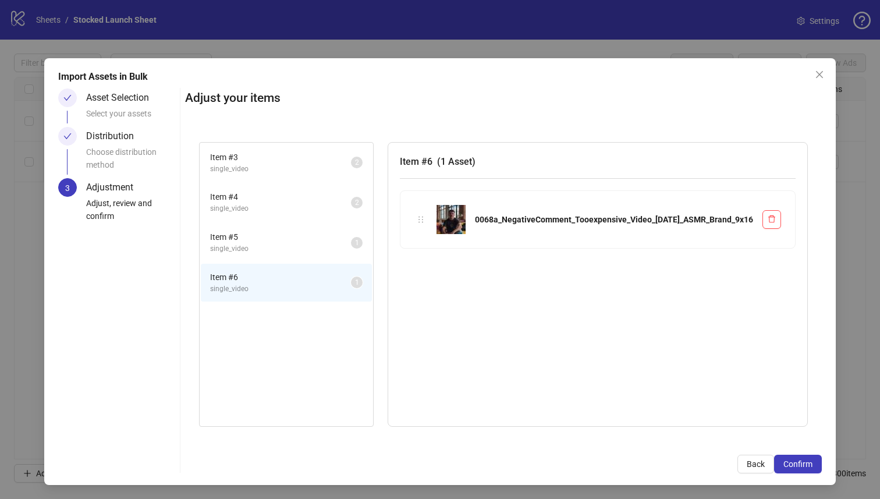
click at [355, 263] on div "Item # 6 single_video 1" at bounding box center [286, 283] width 173 height 40
click at [352, 255] on li "Item # 5 single_video 1" at bounding box center [286, 243] width 171 height 38
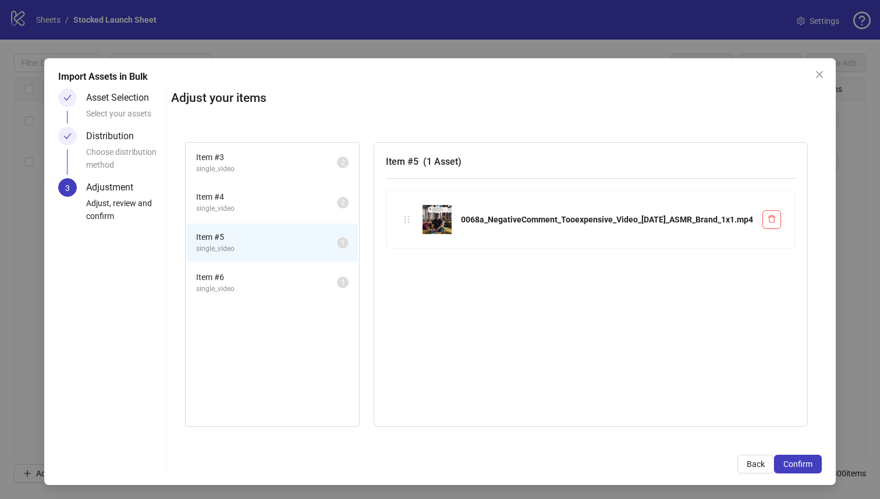
click at [337, 202] on span "Item # 4" at bounding box center [266, 196] width 141 height 13
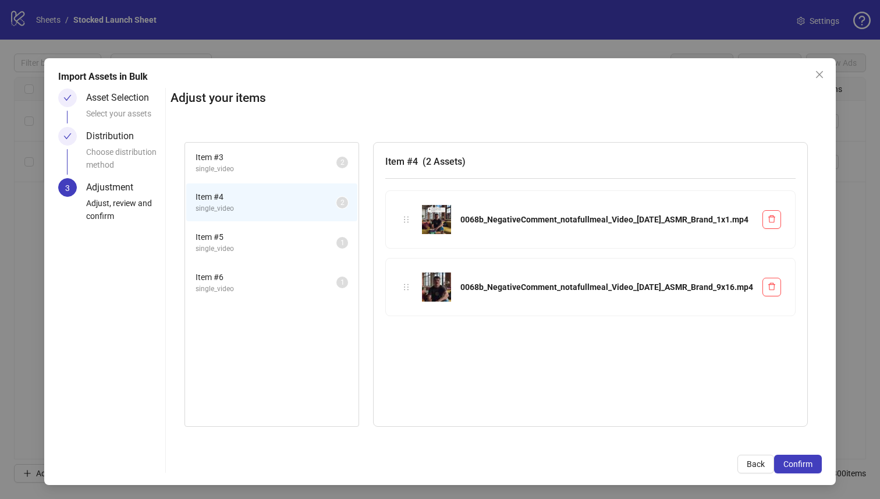
click at [336, 151] on span "Item # 3" at bounding box center [266, 157] width 141 height 13
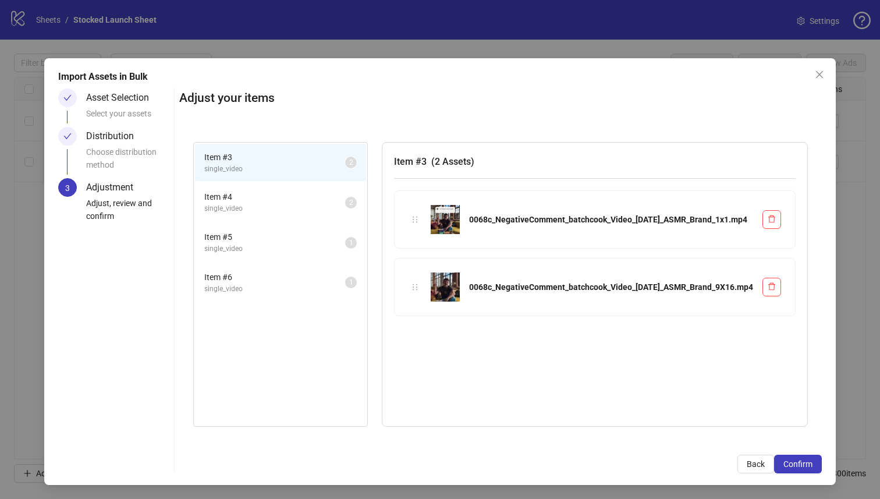
click at [342, 277] on span "Item # 6" at bounding box center [274, 277] width 141 height 13
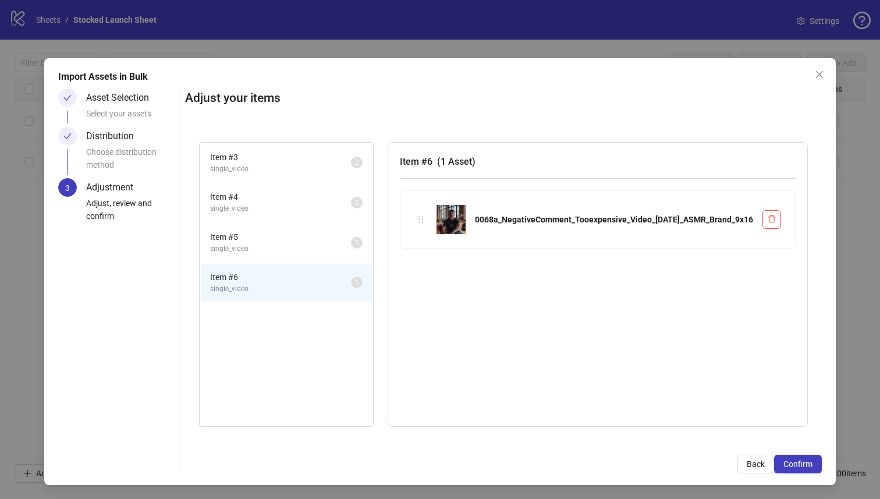
click at [641, 226] on div "0068a_NegativeComment_Tooexpensive_Video_19-06-25_ASMR_Brand_9x16" at bounding box center [614, 219] width 278 height 13
drag, startPoint x: 619, startPoint y: 225, endPoint x: 584, endPoint y: 219, distance: 35.3
click at [619, 225] on div "0068a_NegativeComment_Tooexpensive_Video_19-06-25_ASMR_Brand_9x16" at bounding box center [614, 219] width 278 height 13
click at [351, 234] on span "Item # 5" at bounding box center [280, 236] width 141 height 13
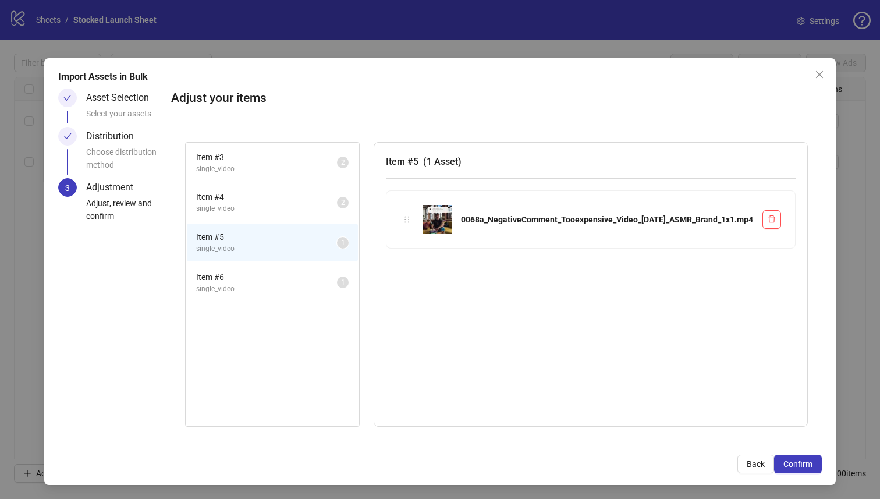
click at [452, 221] on img at bounding box center [437, 219] width 29 height 29
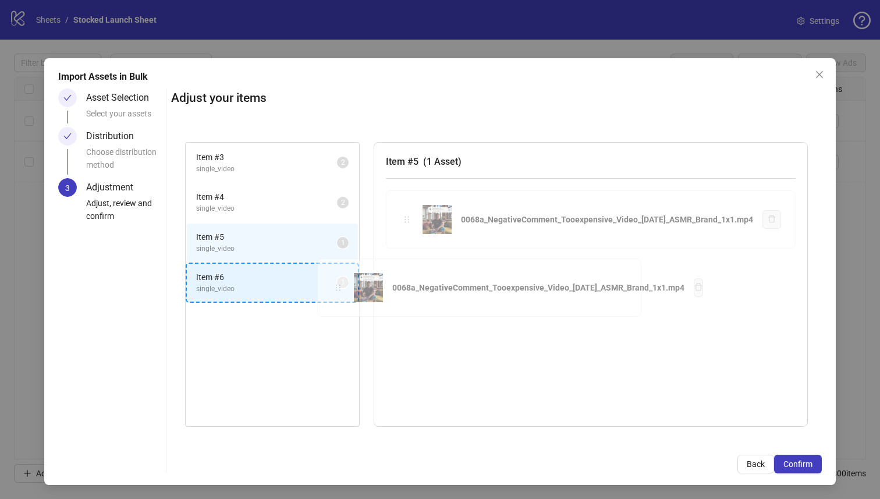
drag, startPoint x: 492, startPoint y: 222, endPoint x: 337, endPoint y: 290, distance: 169.1
click at [337, 290] on div "Item # 3 single_video 2 Item # 4 single_video 2 Item # 5 single_video 1 Item # …" at bounding box center [496, 284] width 651 height 313
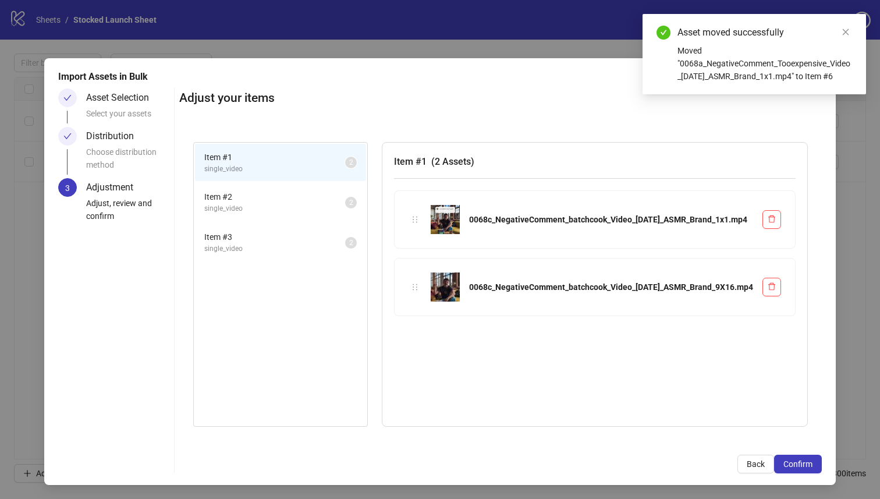
click at [327, 197] on span "Item # 2" at bounding box center [274, 196] width 141 height 13
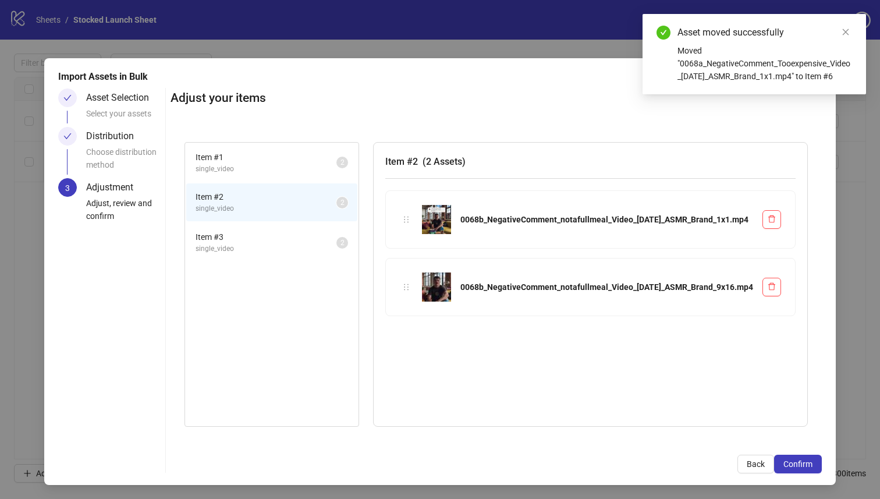
click at [321, 237] on span "Item # 3" at bounding box center [266, 236] width 141 height 13
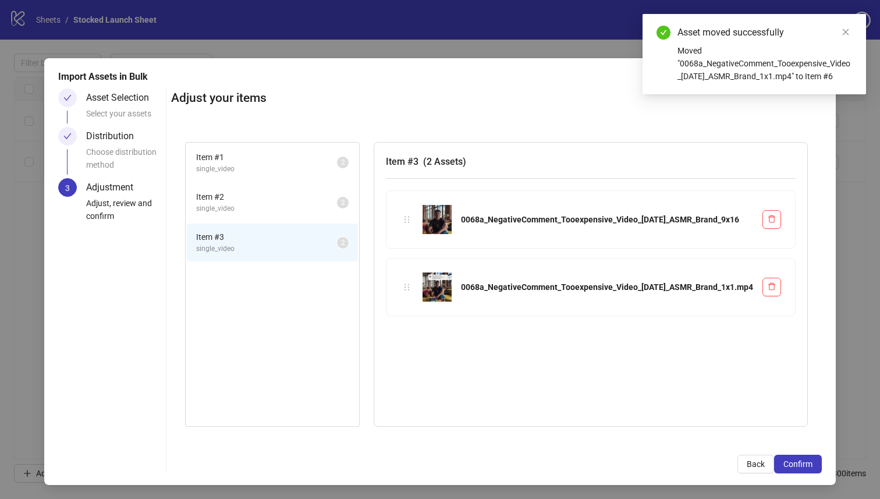
click at [337, 164] on span "single_video" at bounding box center [266, 169] width 141 height 11
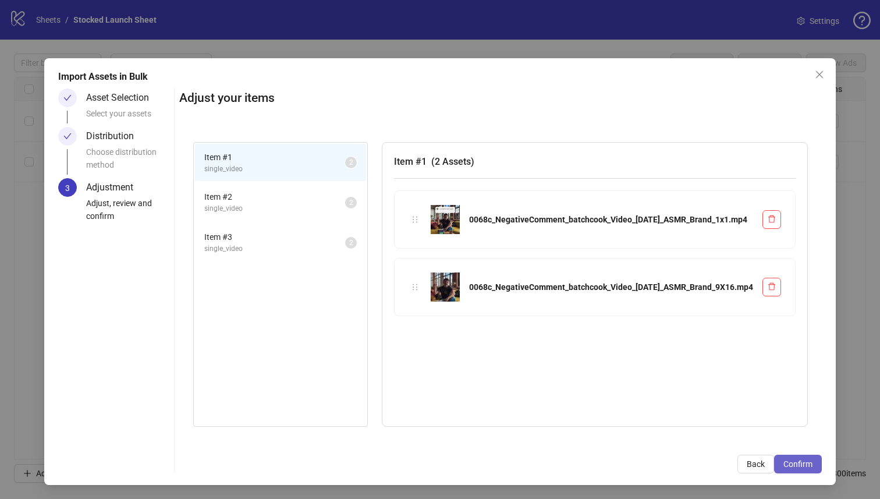
click at [808, 466] on span "Confirm" at bounding box center [797, 463] width 29 height 9
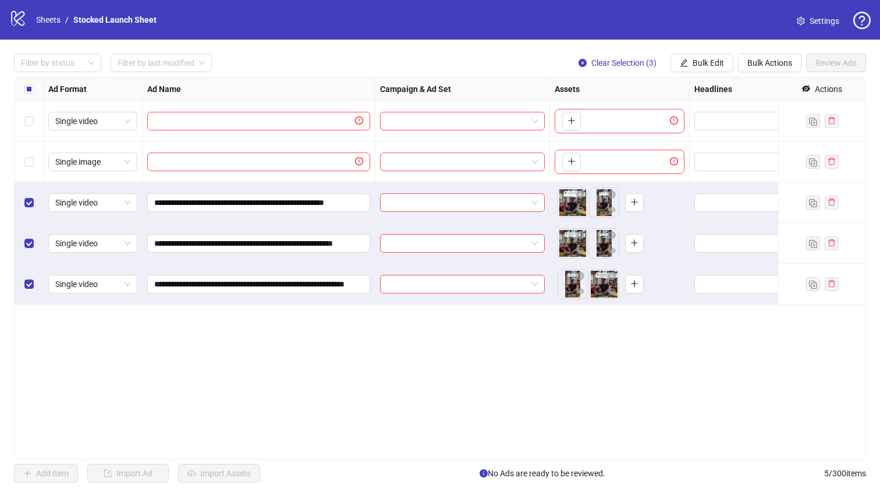
click at [151, 356] on div "**********" at bounding box center [440, 268] width 852 height 382
click at [330, 207] on input "**********" at bounding box center [257, 202] width 207 height 13
click at [331, 229] on div "**********" at bounding box center [259, 243] width 233 height 41
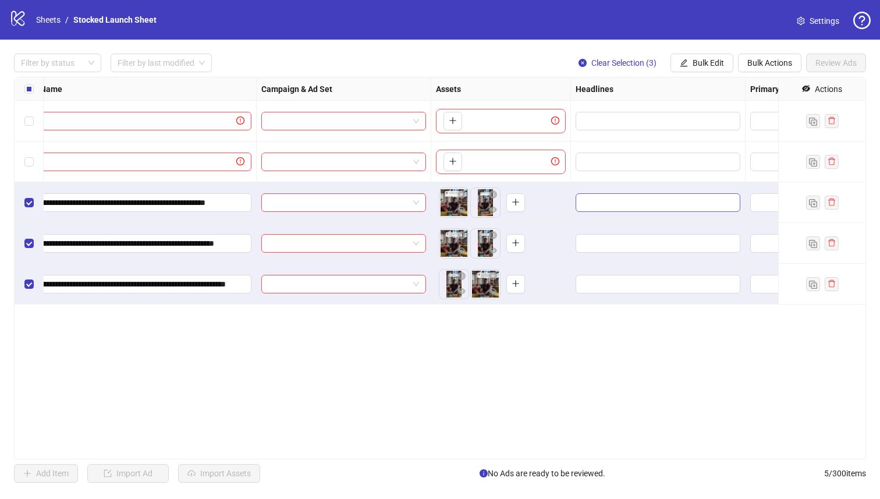
scroll to position [0, 0]
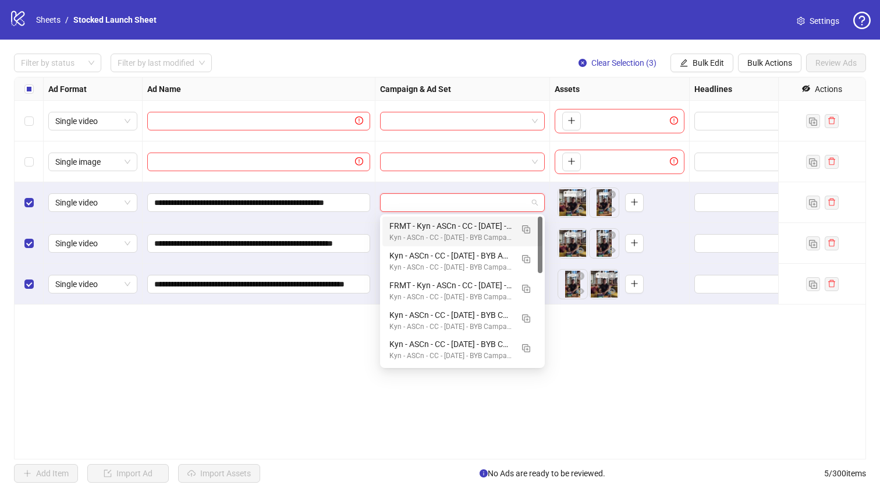
click at [516, 204] on input "search" at bounding box center [457, 202] width 140 height 17
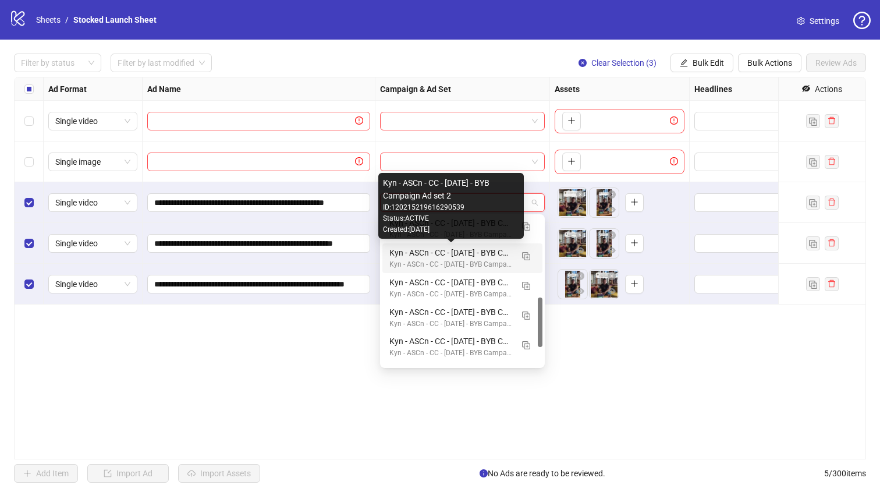
click at [487, 257] on div "Kyn - ASCn - CC - 02/18/25 - BYB Campaign Ad set 2" at bounding box center [450, 252] width 123 height 13
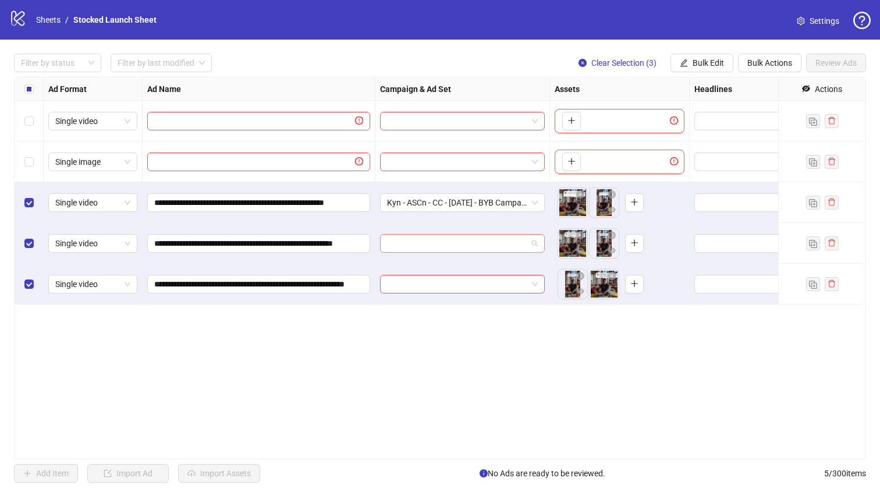
click at [492, 247] on input "search" at bounding box center [457, 243] width 140 height 17
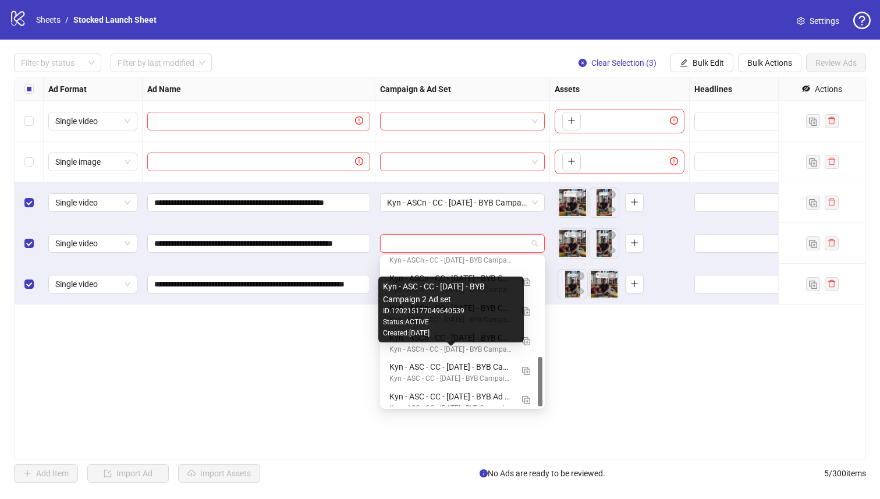
scroll to position [296, 0]
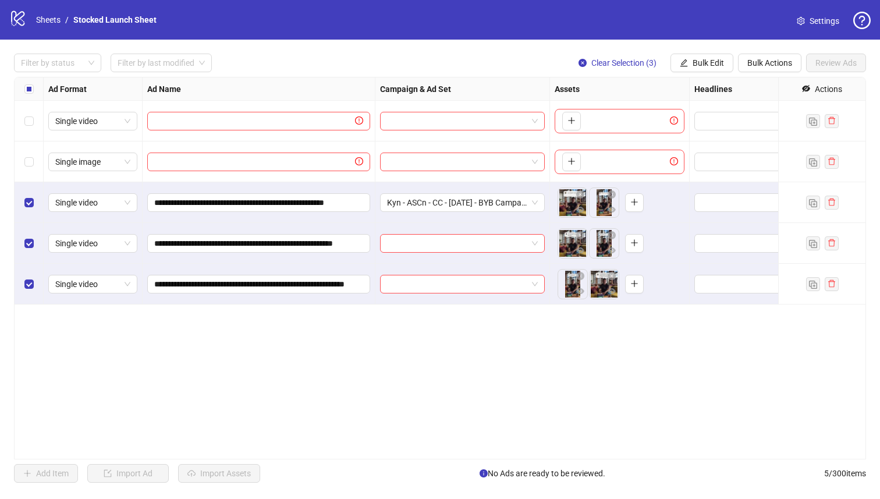
click at [299, 393] on div "**********" at bounding box center [440, 268] width 852 height 382
